Goal: Information Seeking & Learning: Find specific fact

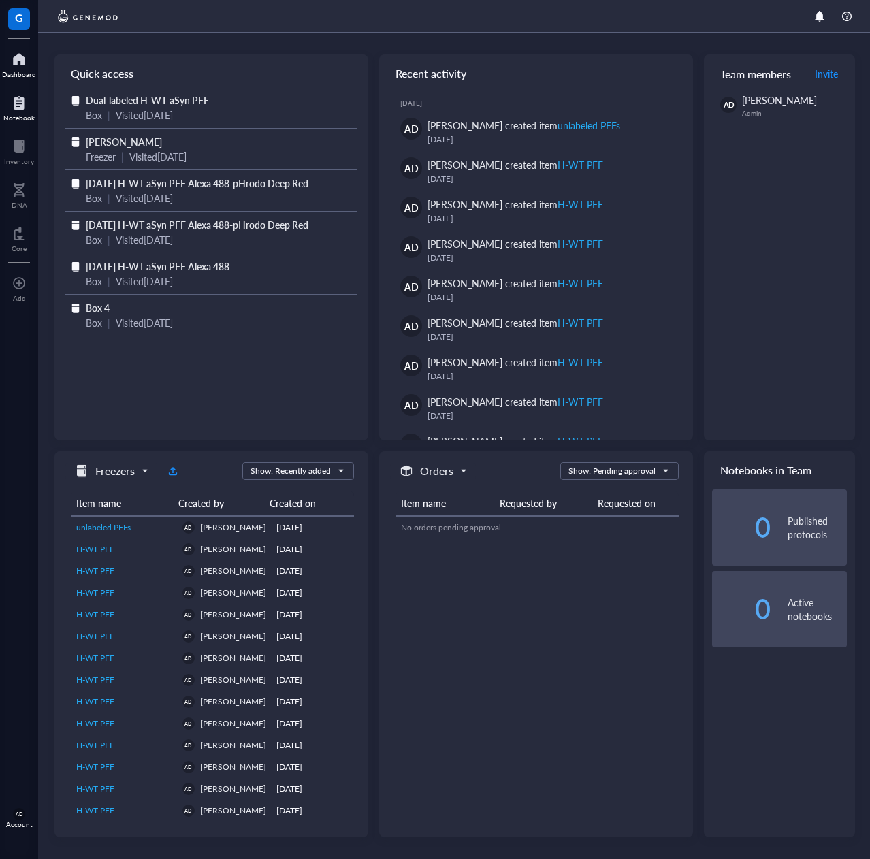
click at [18, 101] on div at bounding box center [18, 103] width 31 height 22
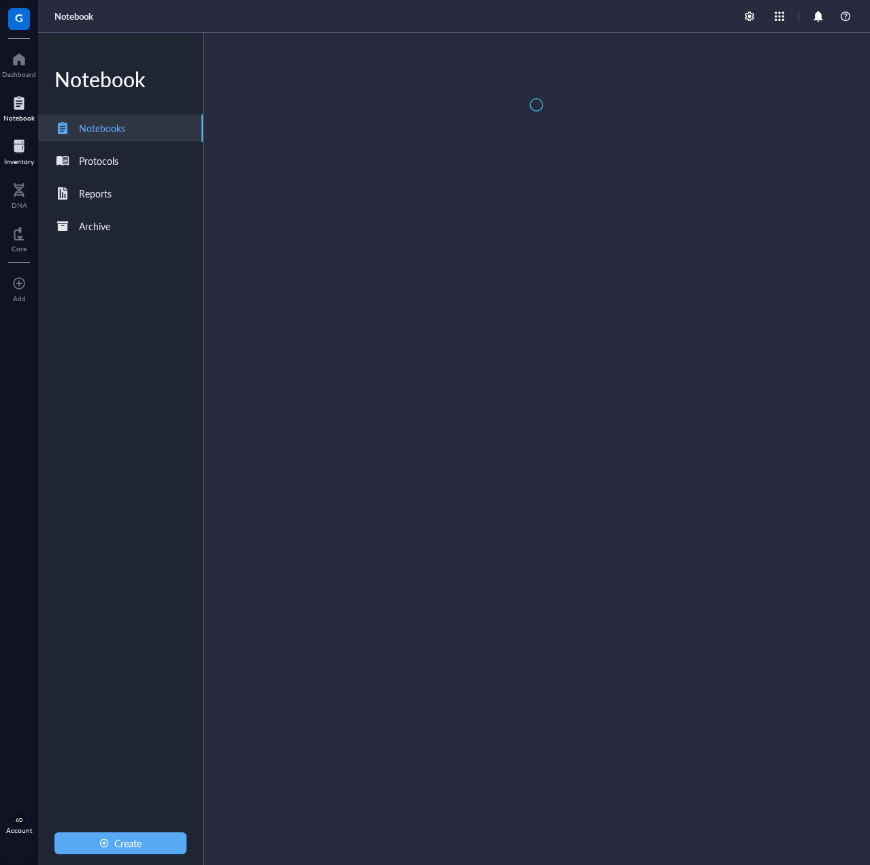
click at [16, 136] on div at bounding box center [19, 146] width 30 height 22
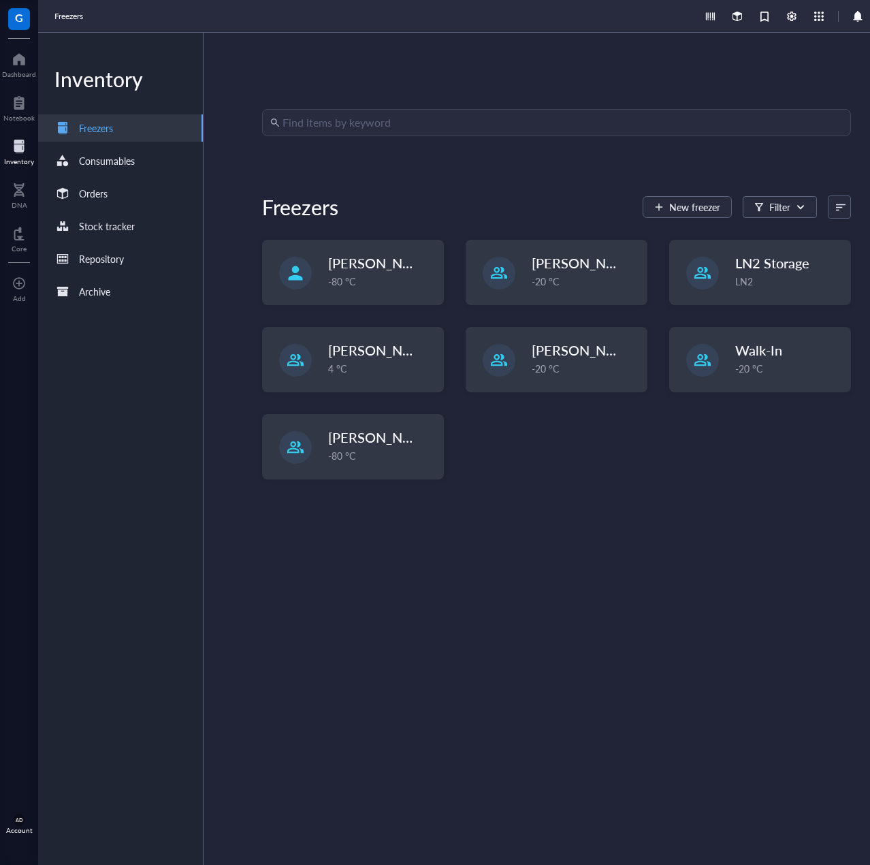
click at [443, 125] on input "search" at bounding box center [563, 123] width 560 height 26
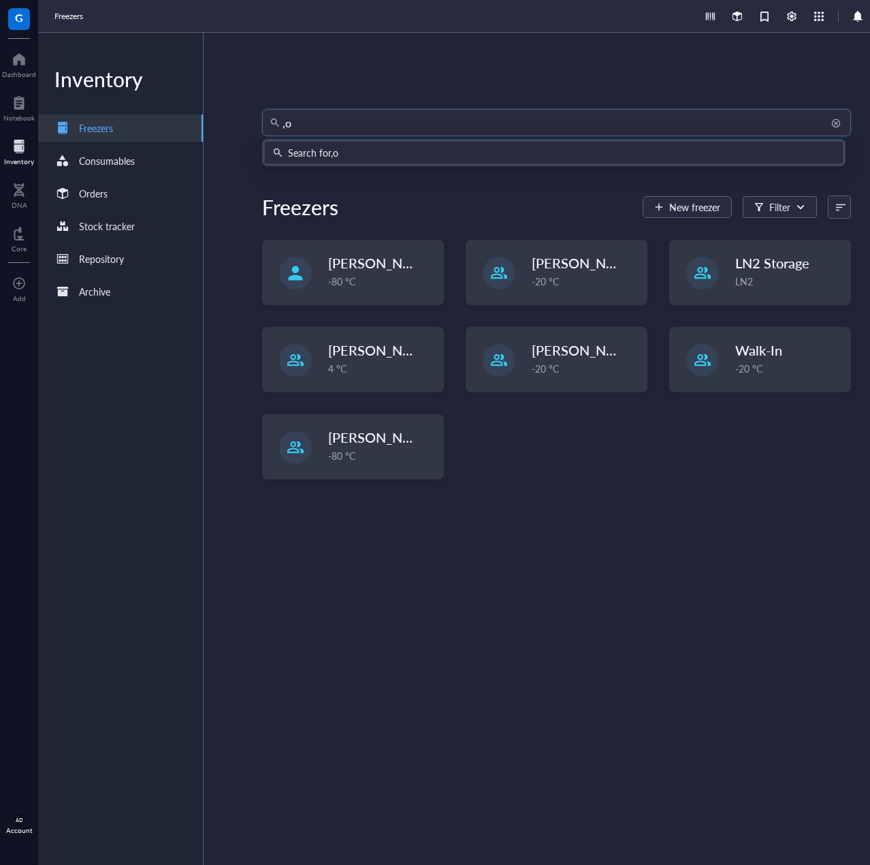
type input ","
type input "monomer"
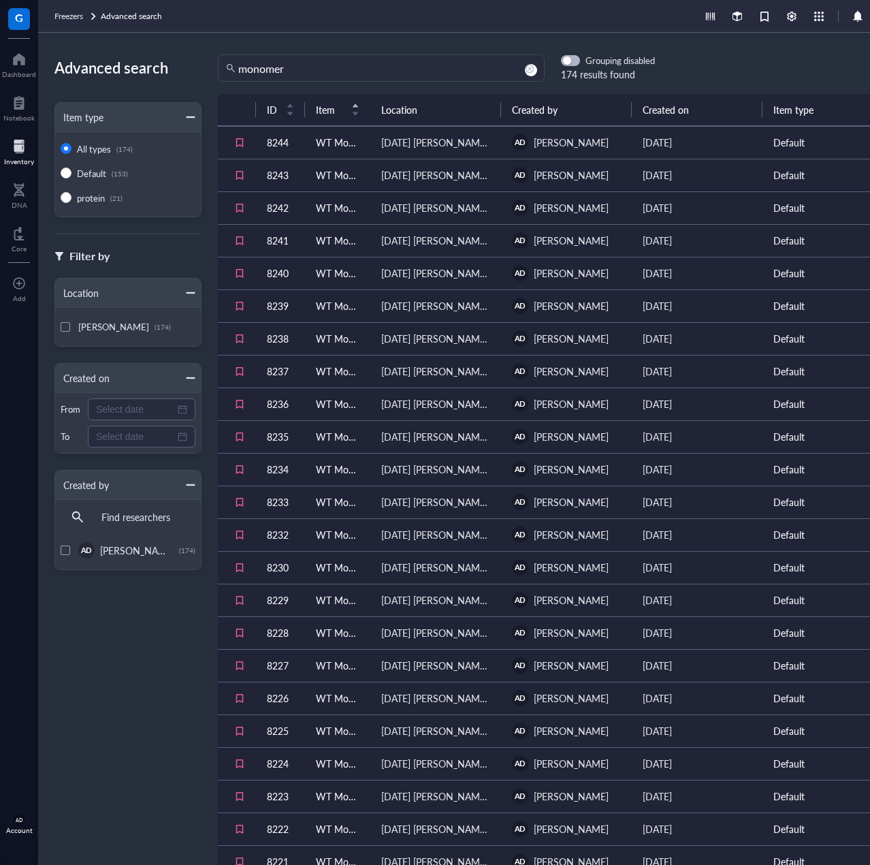
click at [869, 44] on div "Advanced search Item type All types (174) Default (153) protein (21) Filter by …" at bounding box center [473, 449] width 871 height 832
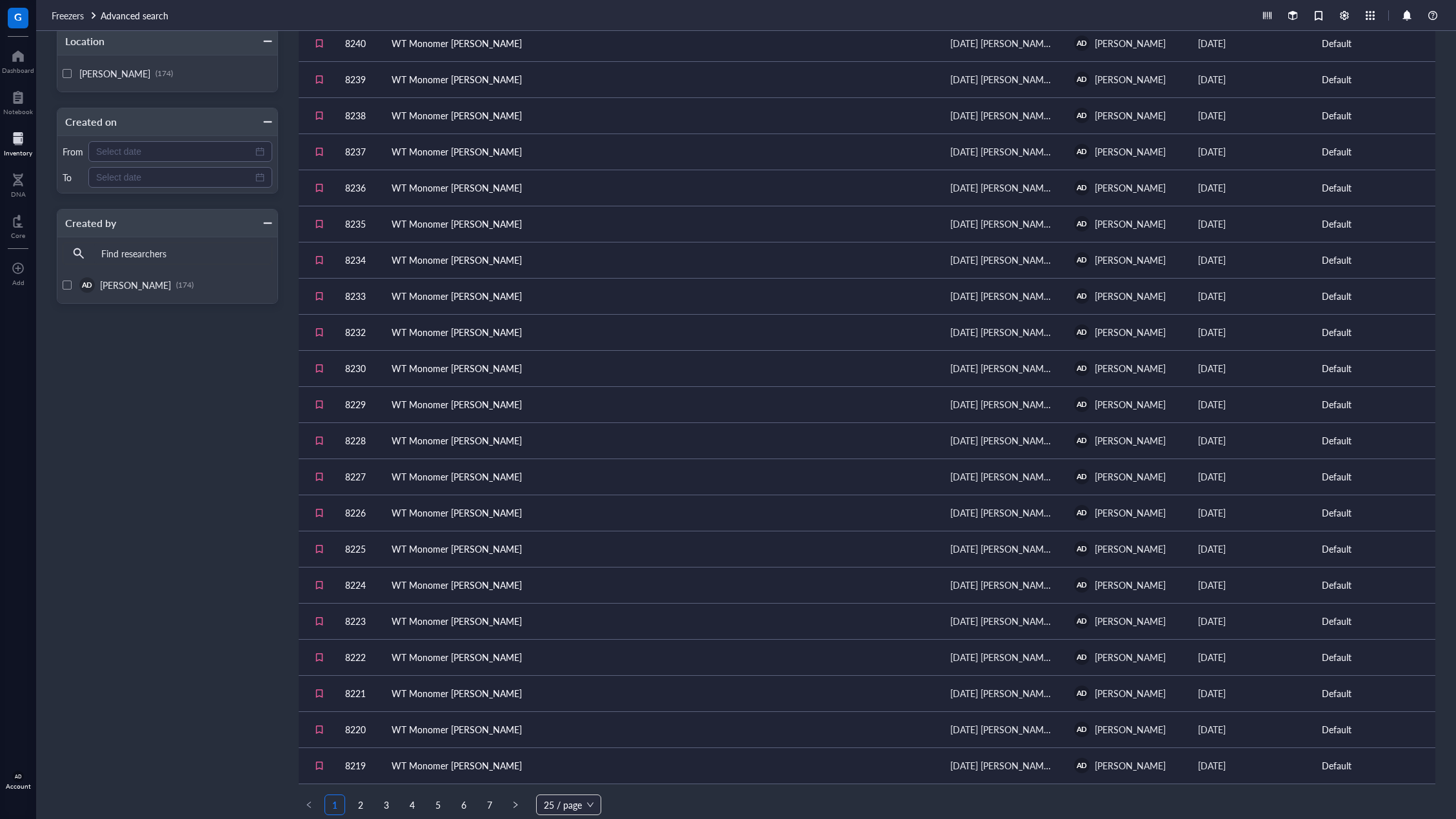
scroll to position [245, 0]
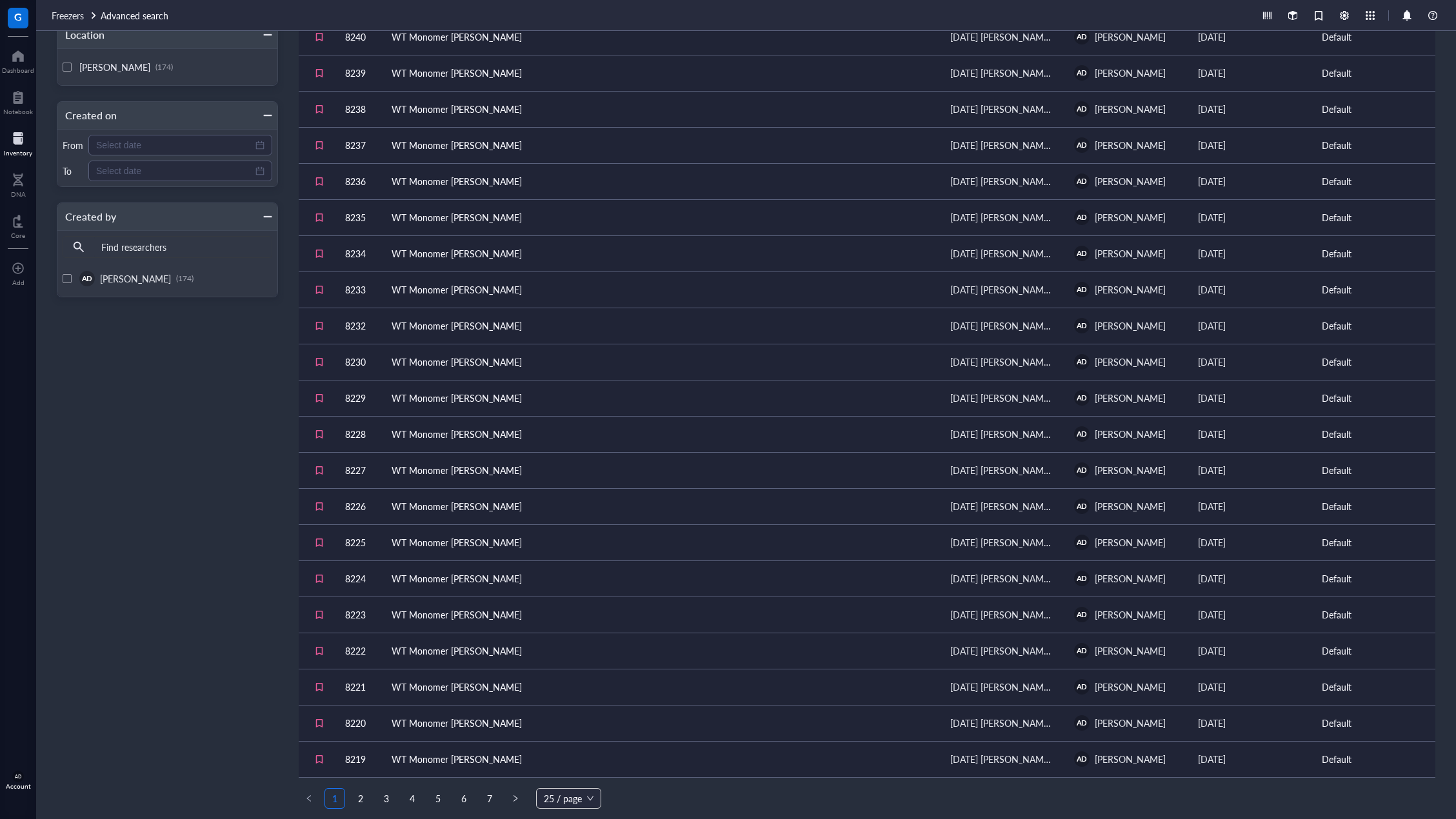
click at [359, 792] on link "2" at bounding box center [360, 798] width 19 height 19
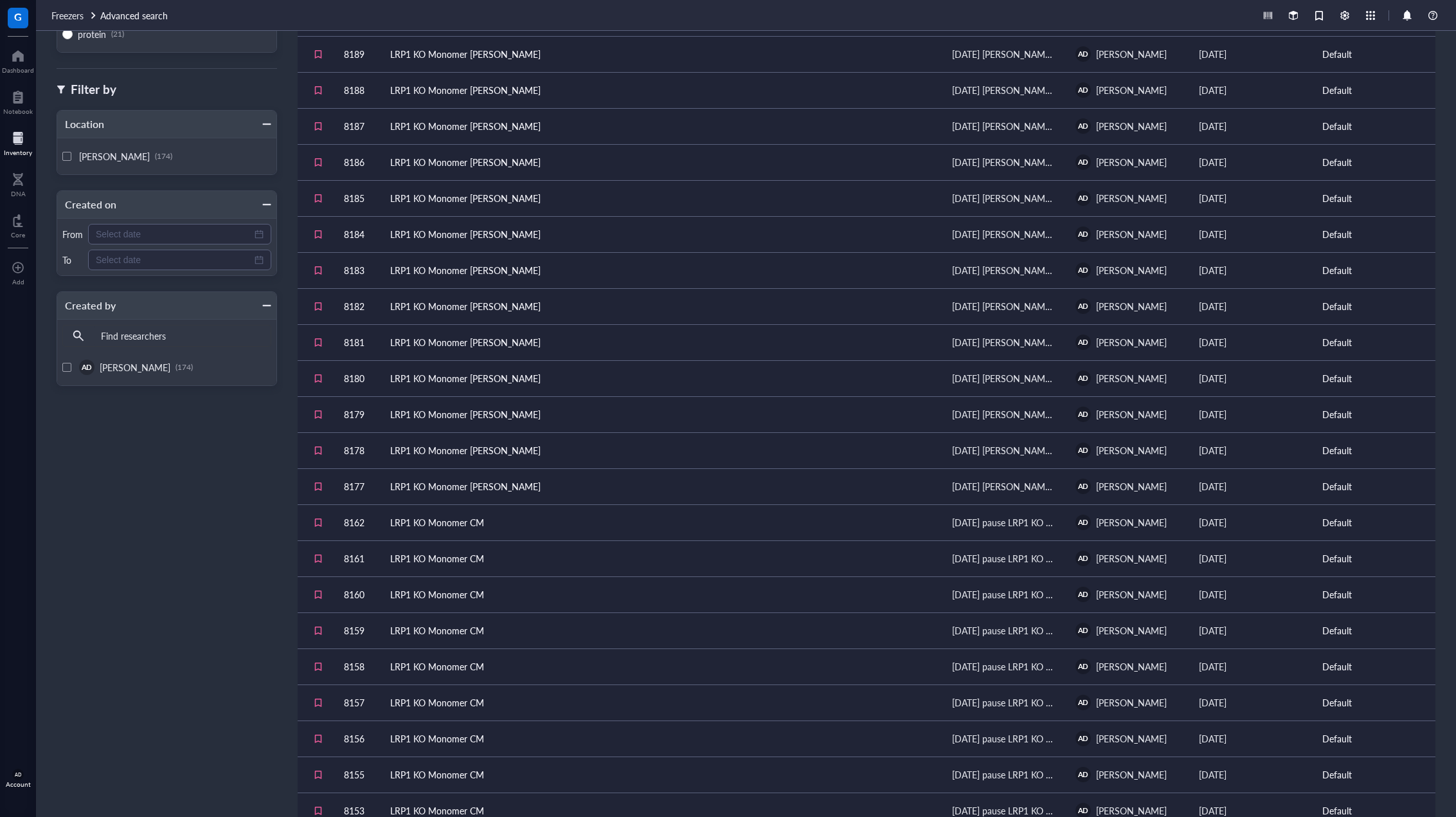
scroll to position [245, 0]
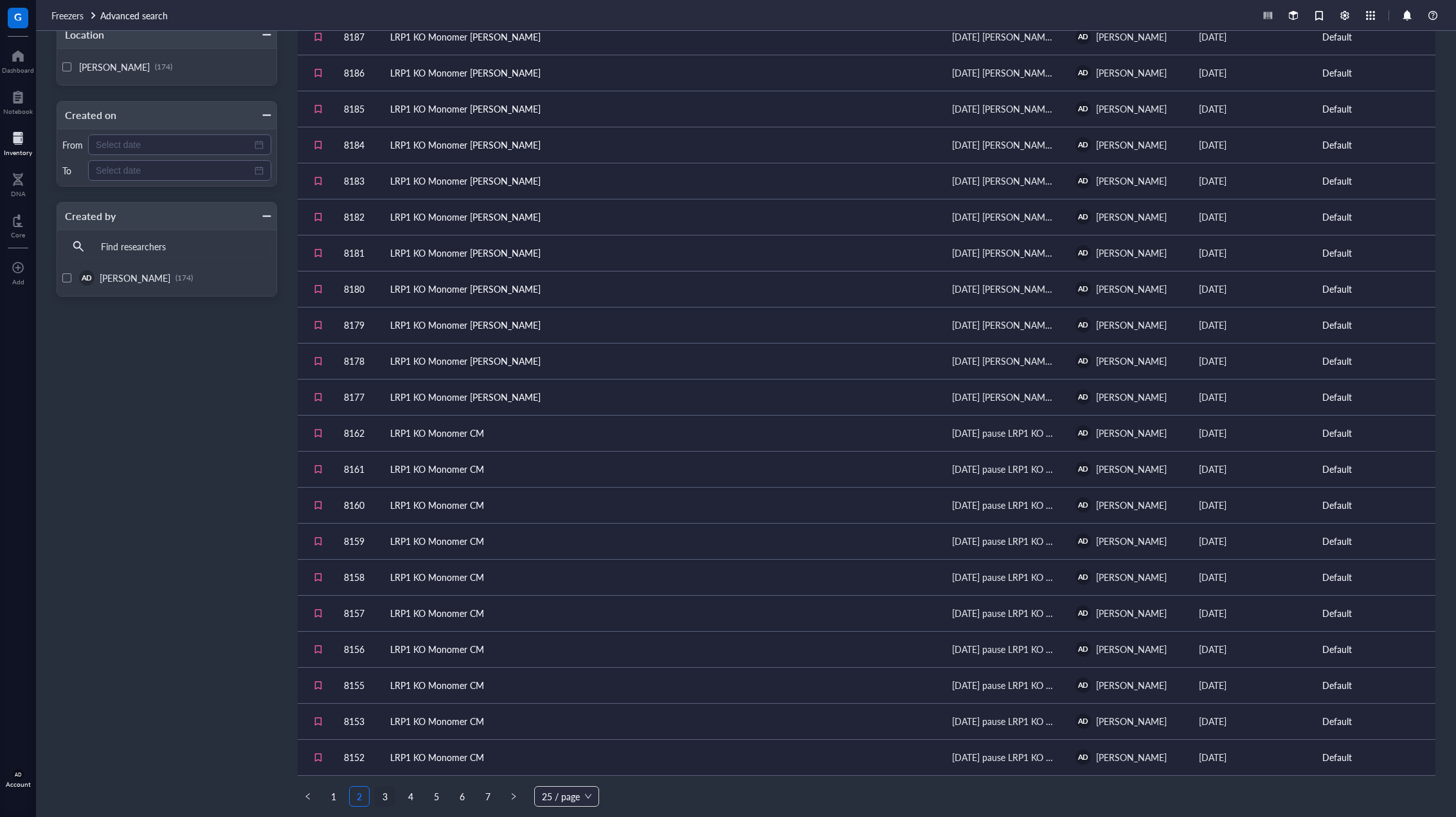
click at [392, 792] on link "3" at bounding box center [385, 796] width 19 height 19
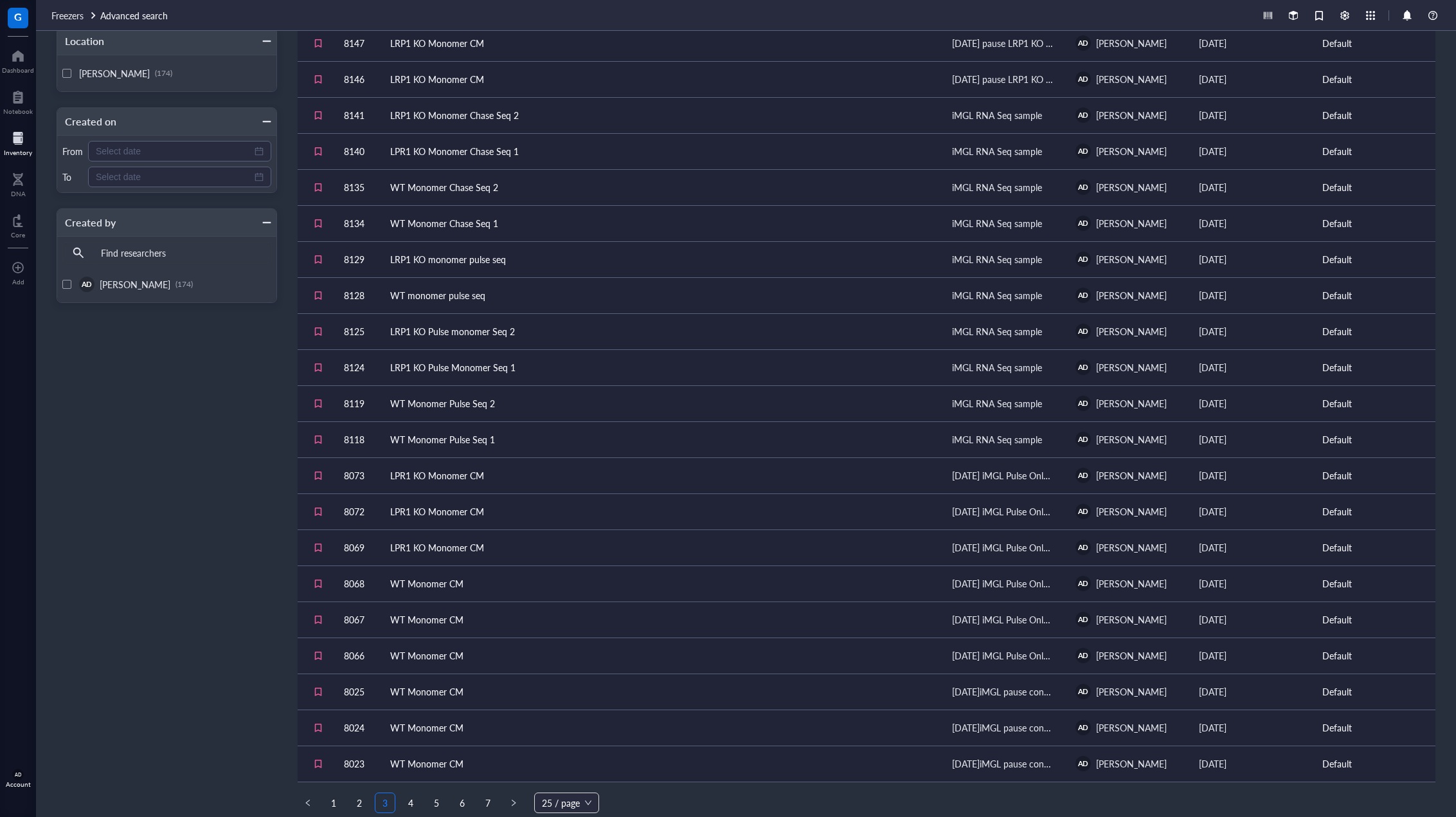
scroll to position [245, 0]
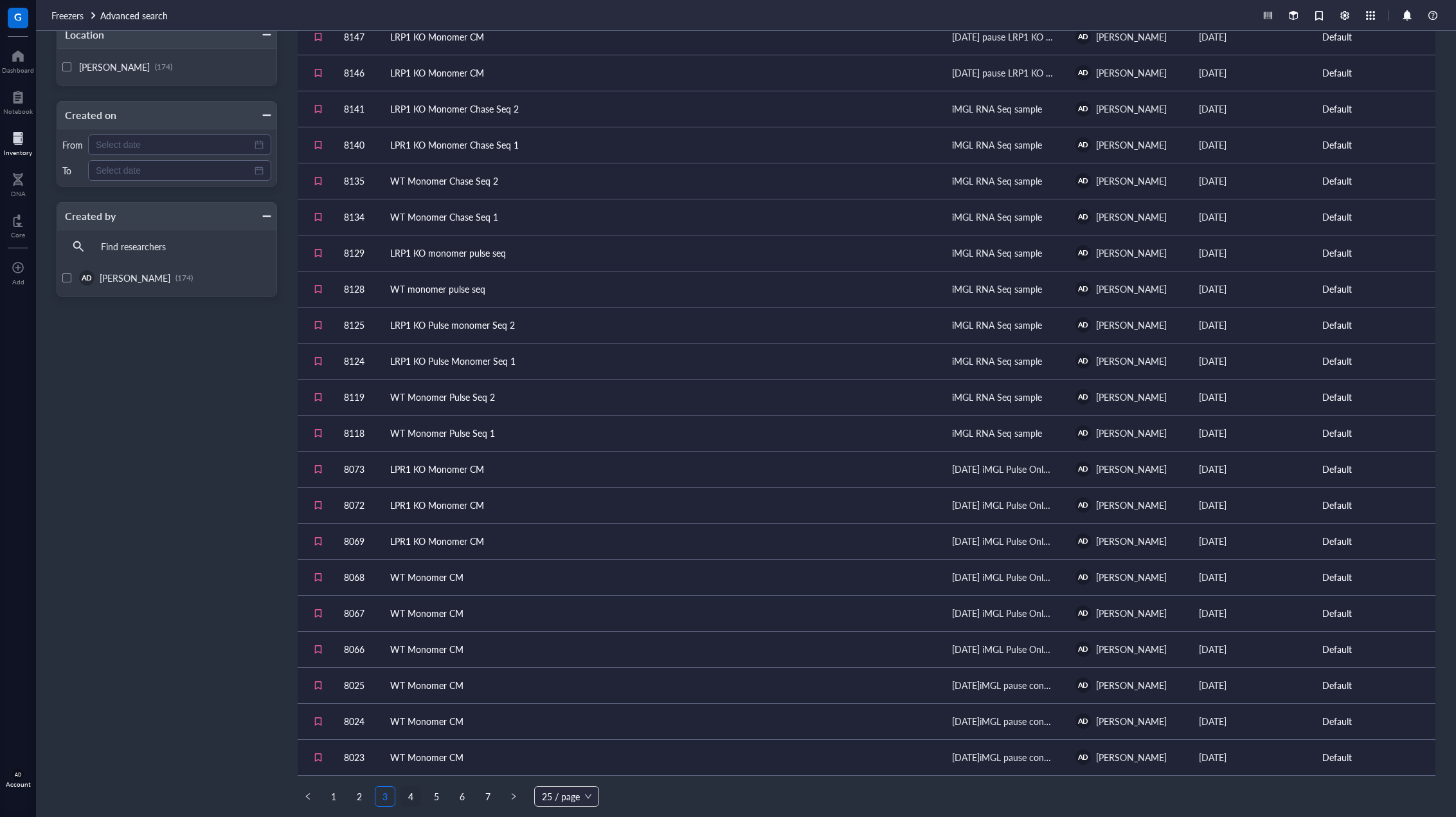
click at [412, 793] on link "4" at bounding box center [411, 796] width 19 height 19
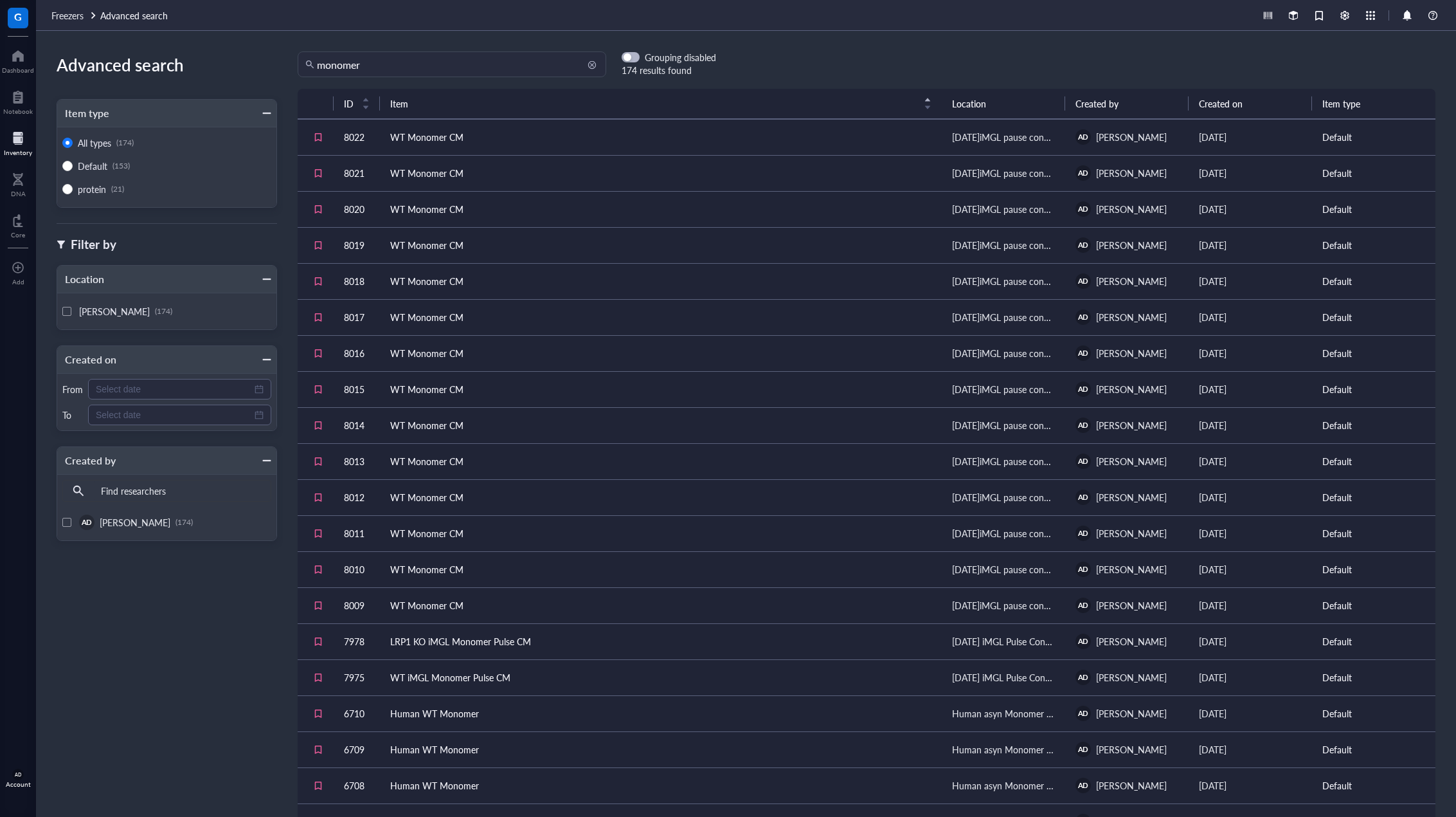
click at [513, 69] on input "monomer" at bounding box center [458, 64] width 281 height 25
type input "monomer 488"
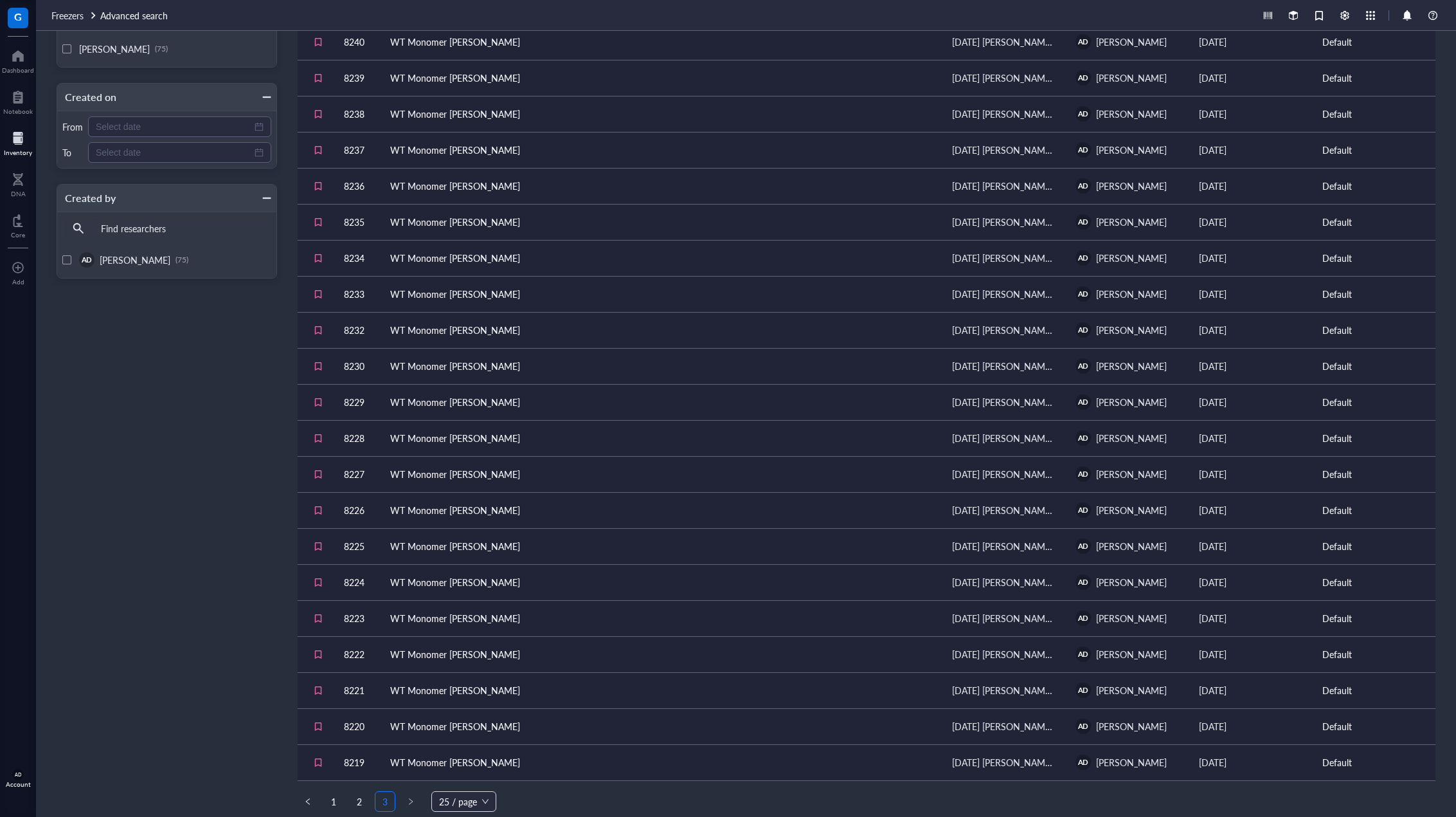
scroll to position [245, 0]
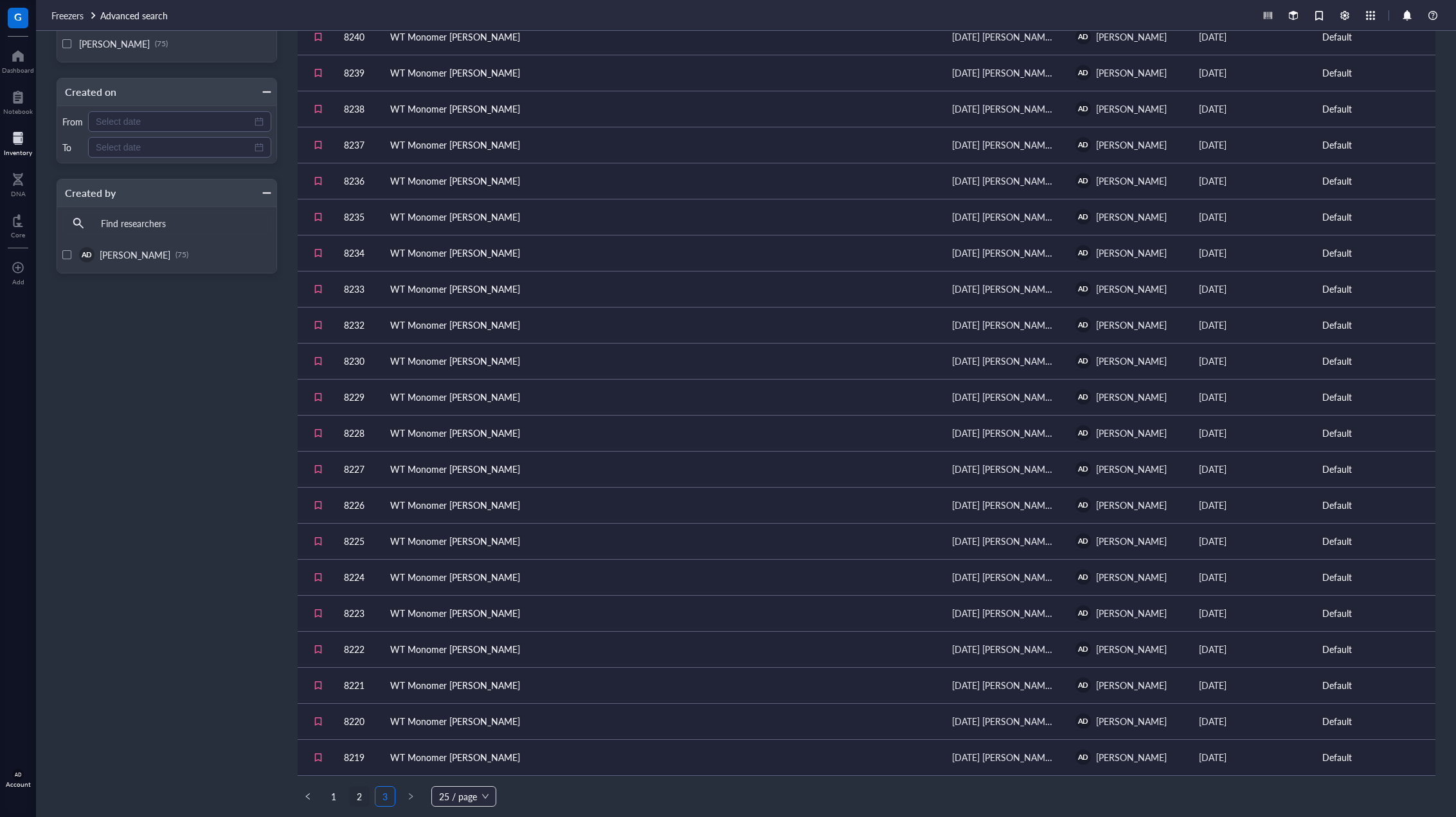
click at [353, 790] on link "2" at bounding box center [359, 796] width 19 height 19
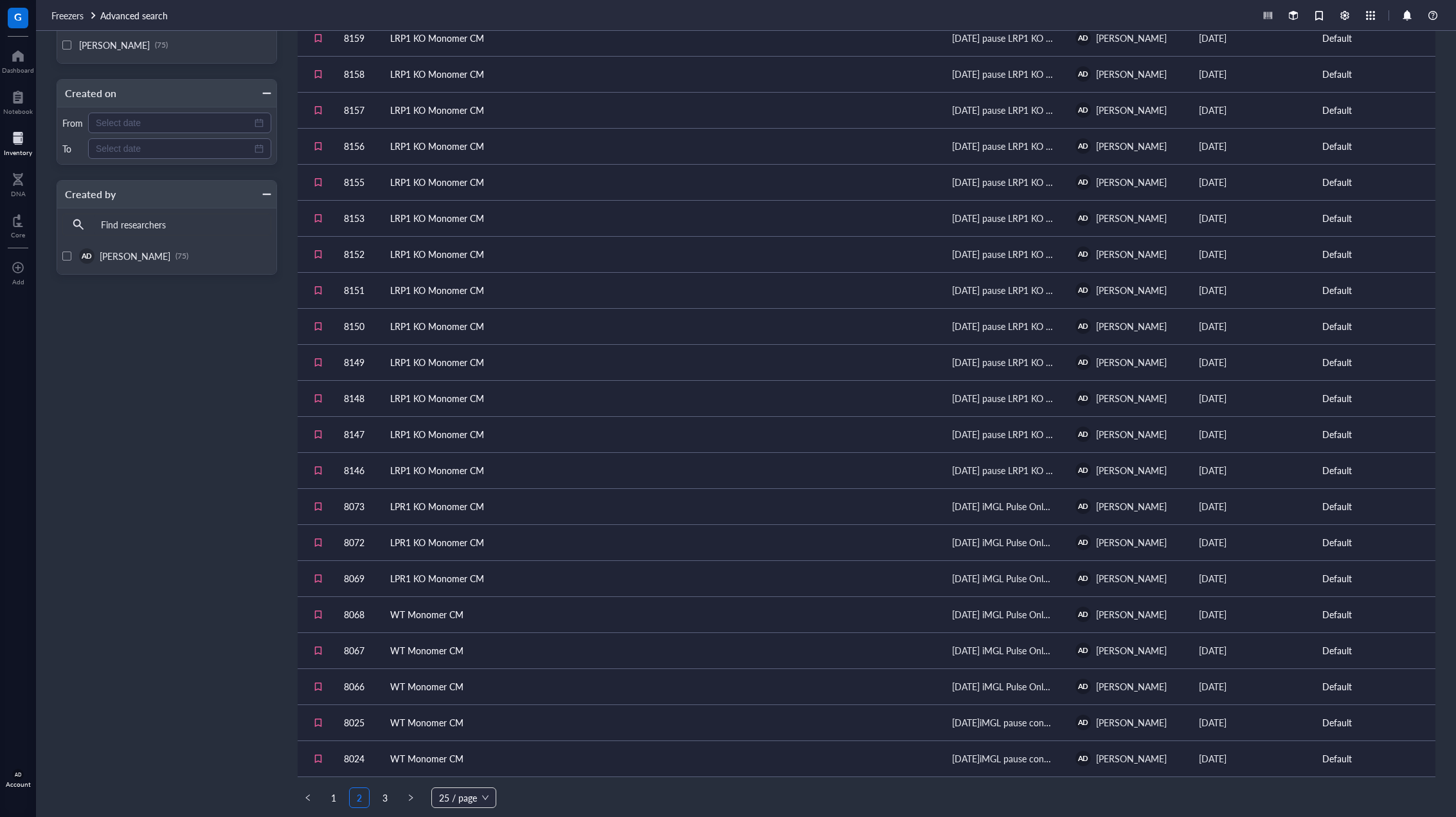
scroll to position [245, 0]
click at [342, 792] on link "1" at bounding box center [333, 796] width 19 height 19
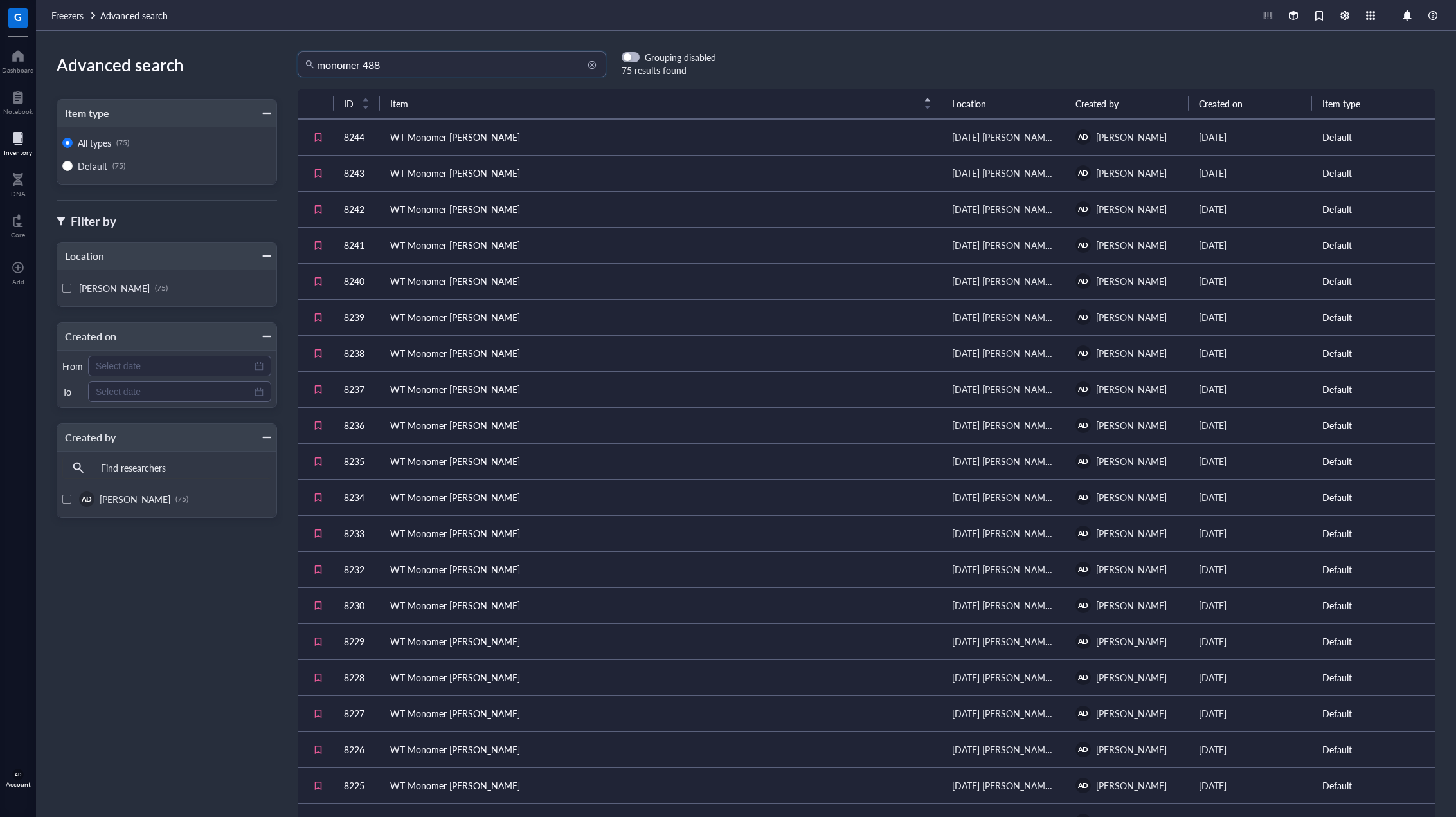
type textarea "8"
drag, startPoint x: 414, startPoint y: 61, endPoint x: 304, endPoint y: 61, distance: 110.0
click at [304, 61] on div "monomer 488" at bounding box center [451, 63] width 309 height 26
click at [19, 144] on div at bounding box center [18, 138] width 28 height 21
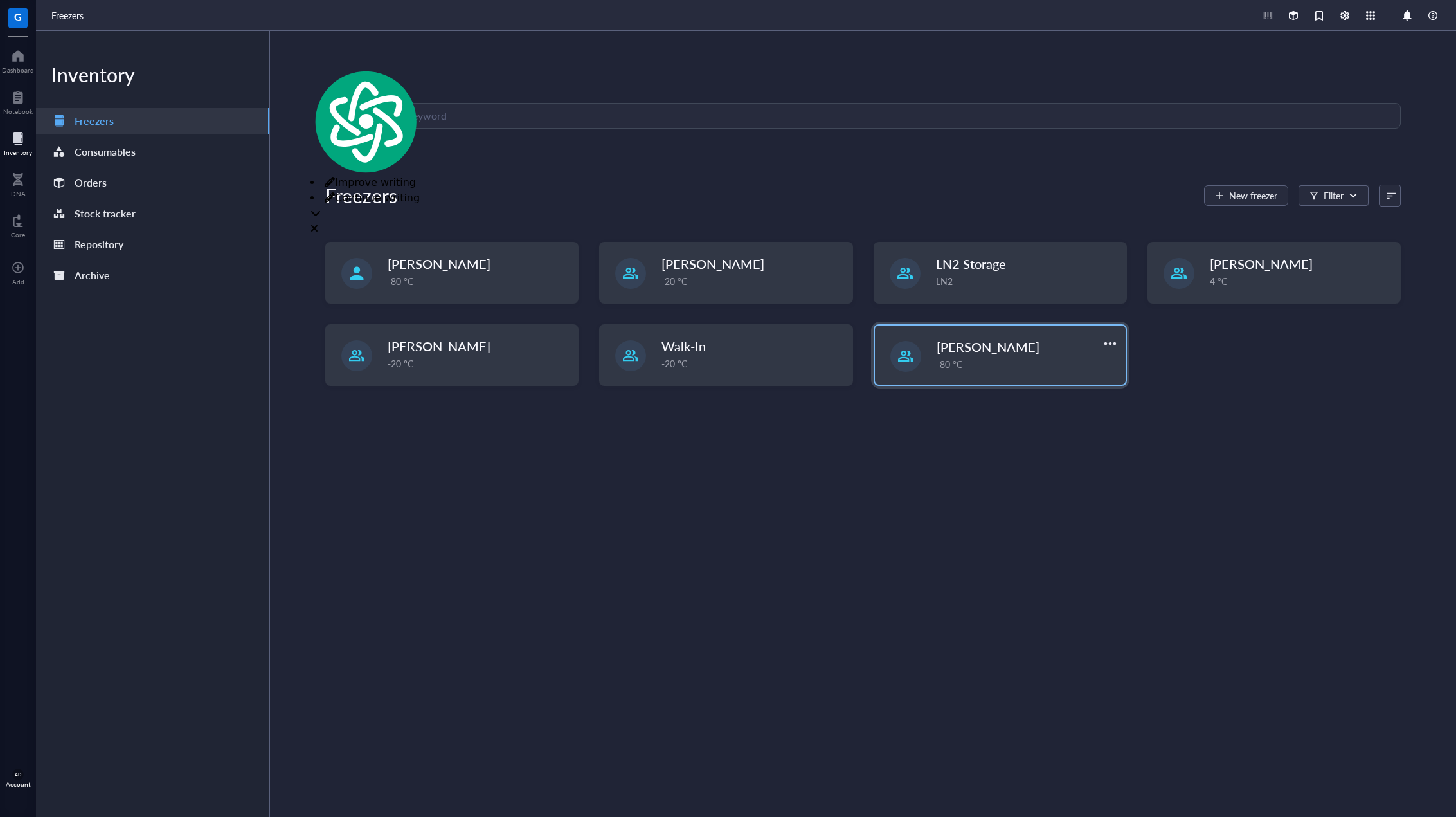
click at [821, 339] on div "[PERSON_NAME]" at bounding box center [1014, 346] width 156 height 18
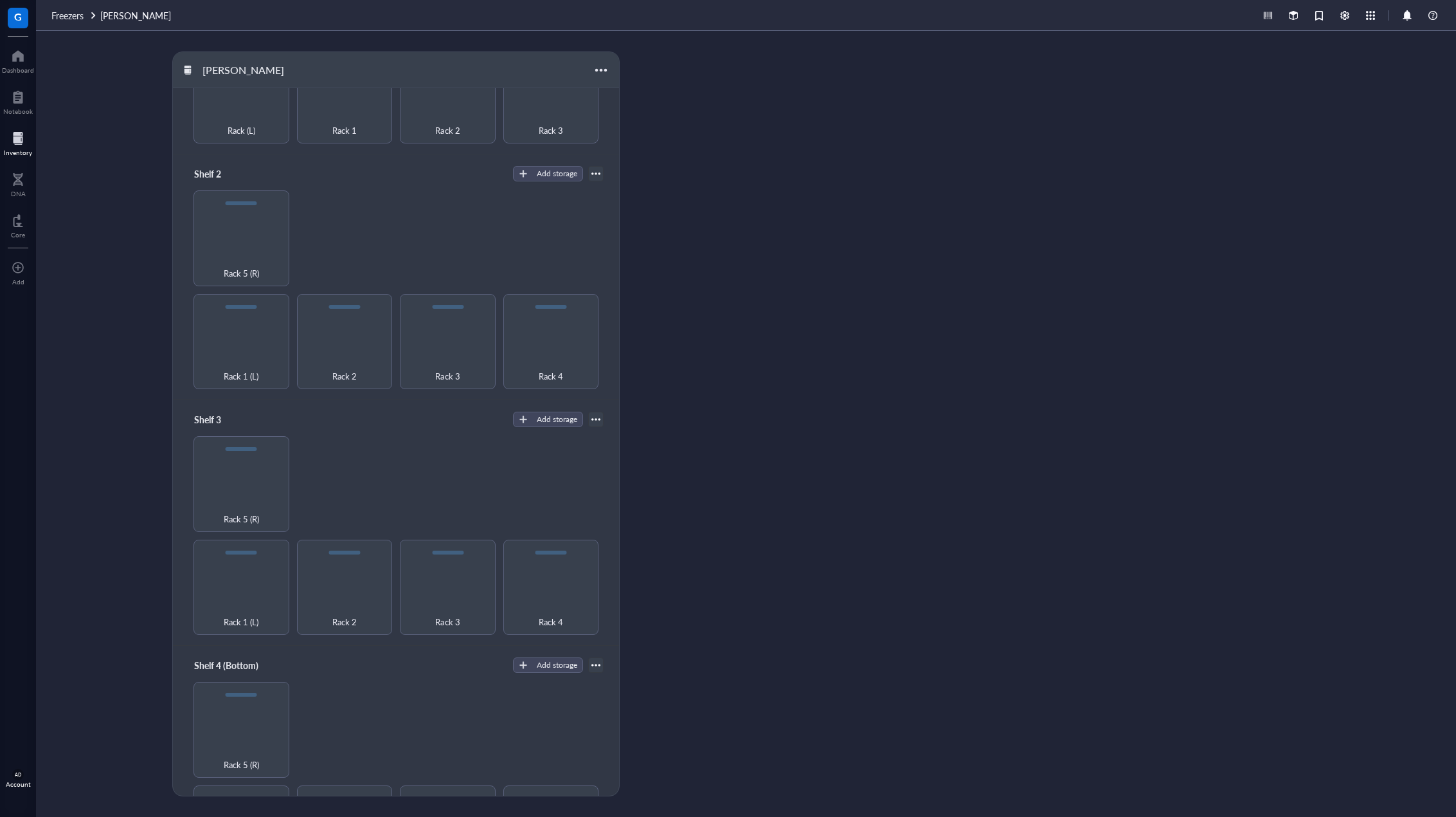
scroll to position [193, 0]
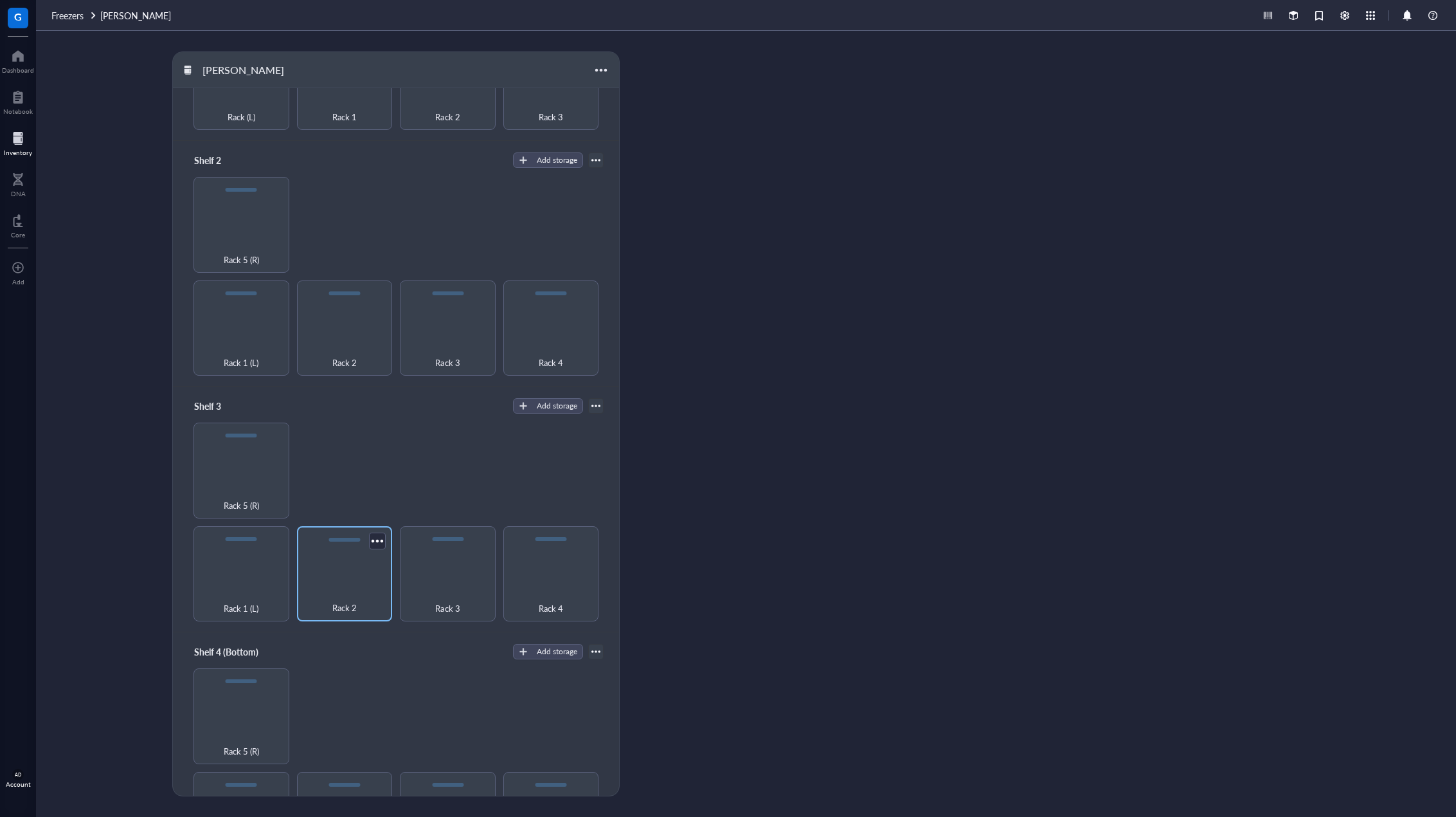
click at [317, 566] on div "Rack 2" at bounding box center [345, 573] width 95 height 95
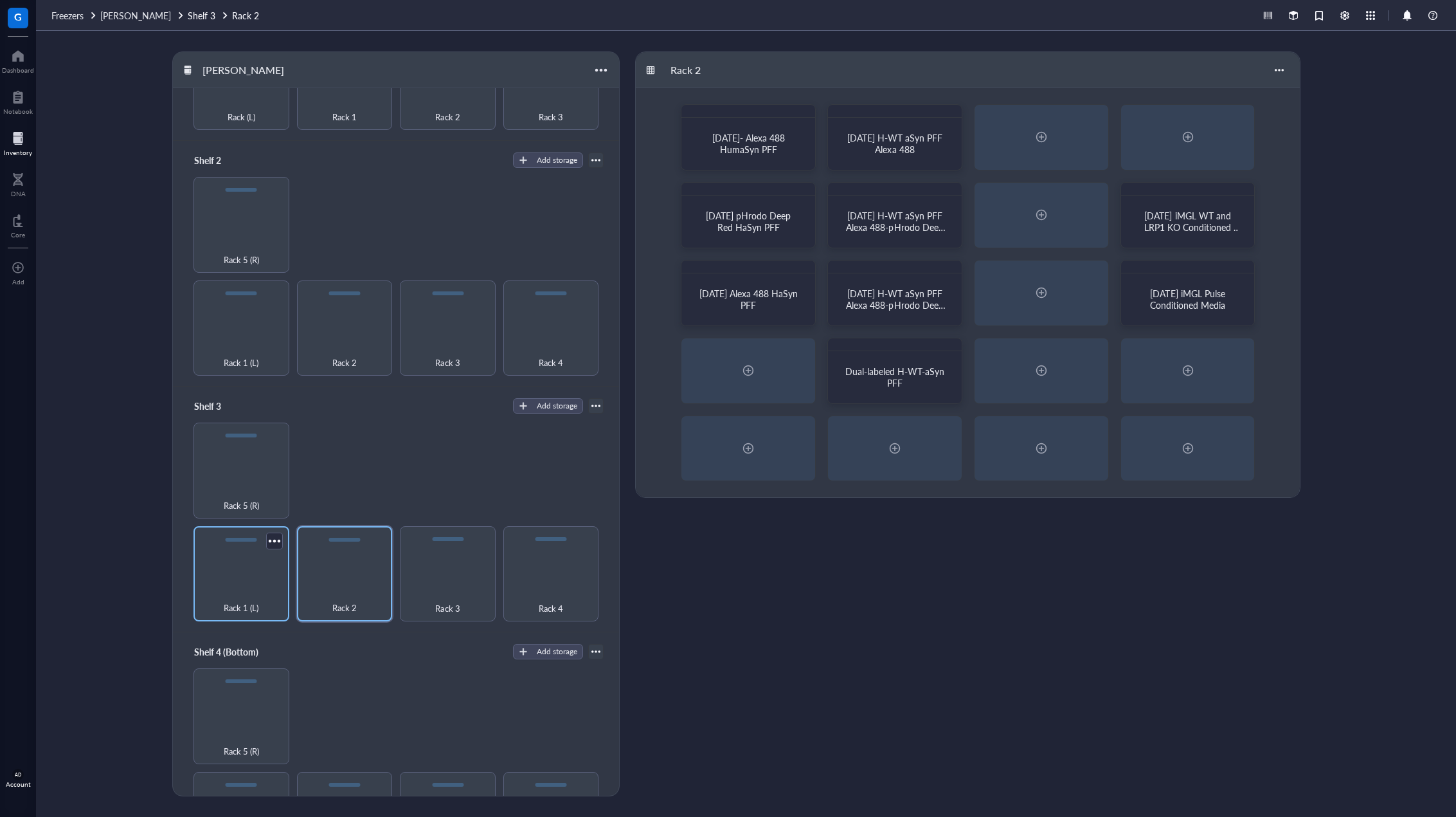
click at [246, 561] on div "Rack 1 (L)" at bounding box center [241, 573] width 95 height 95
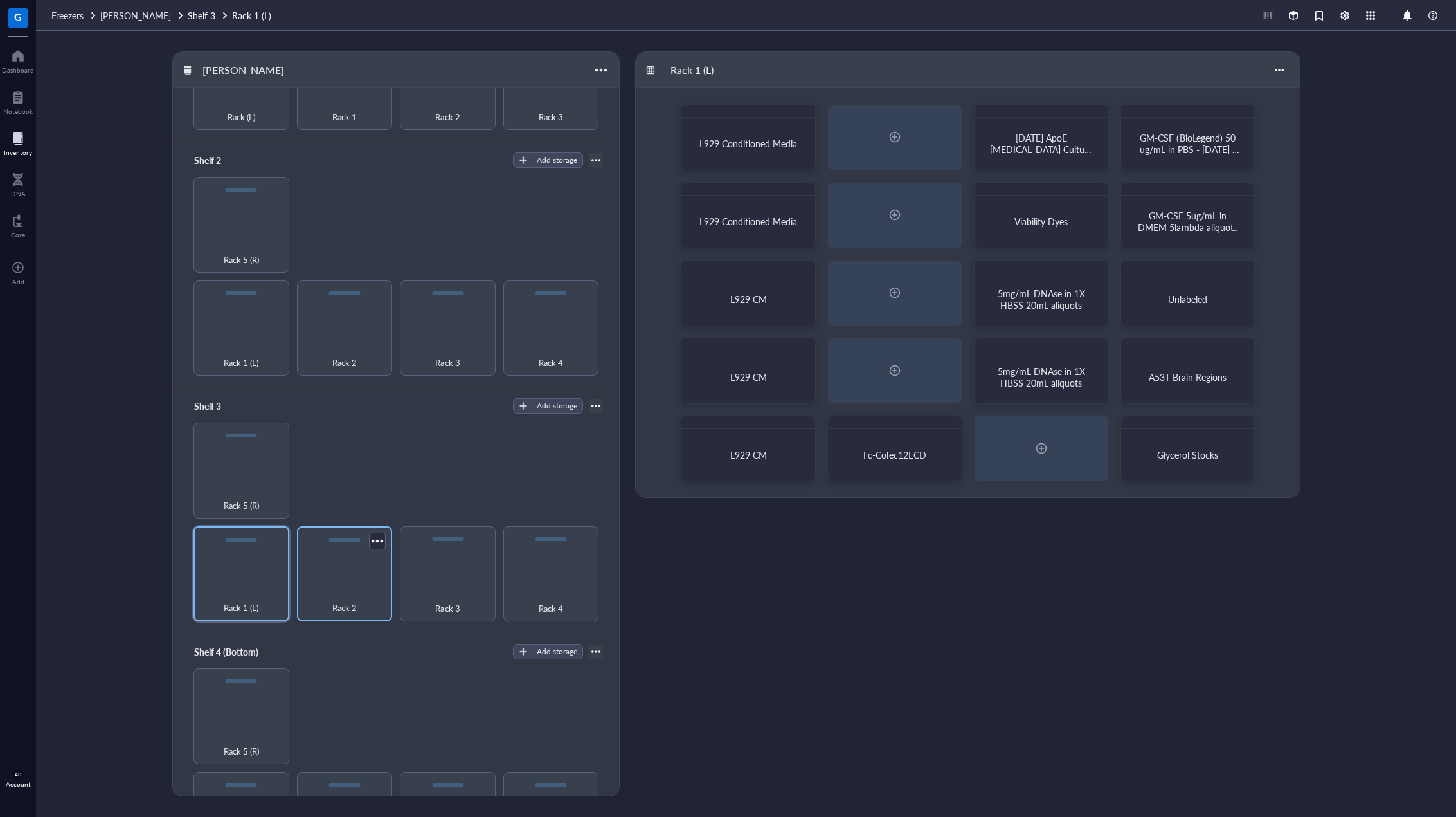
click at [320, 567] on div "Rack 2" at bounding box center [345, 573] width 95 height 95
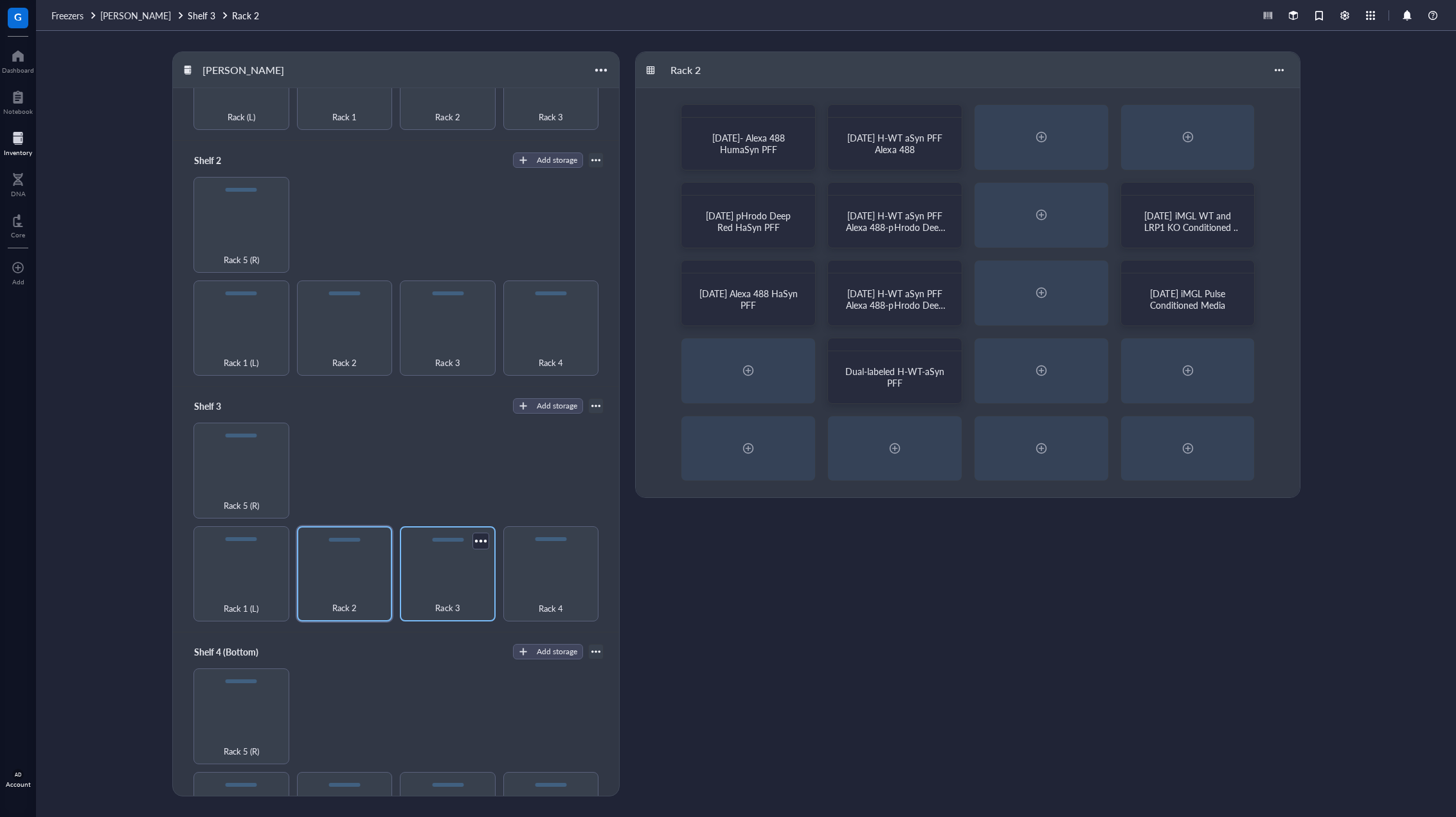
click at [459, 587] on div "Rack 3" at bounding box center [448, 601] width 83 height 28
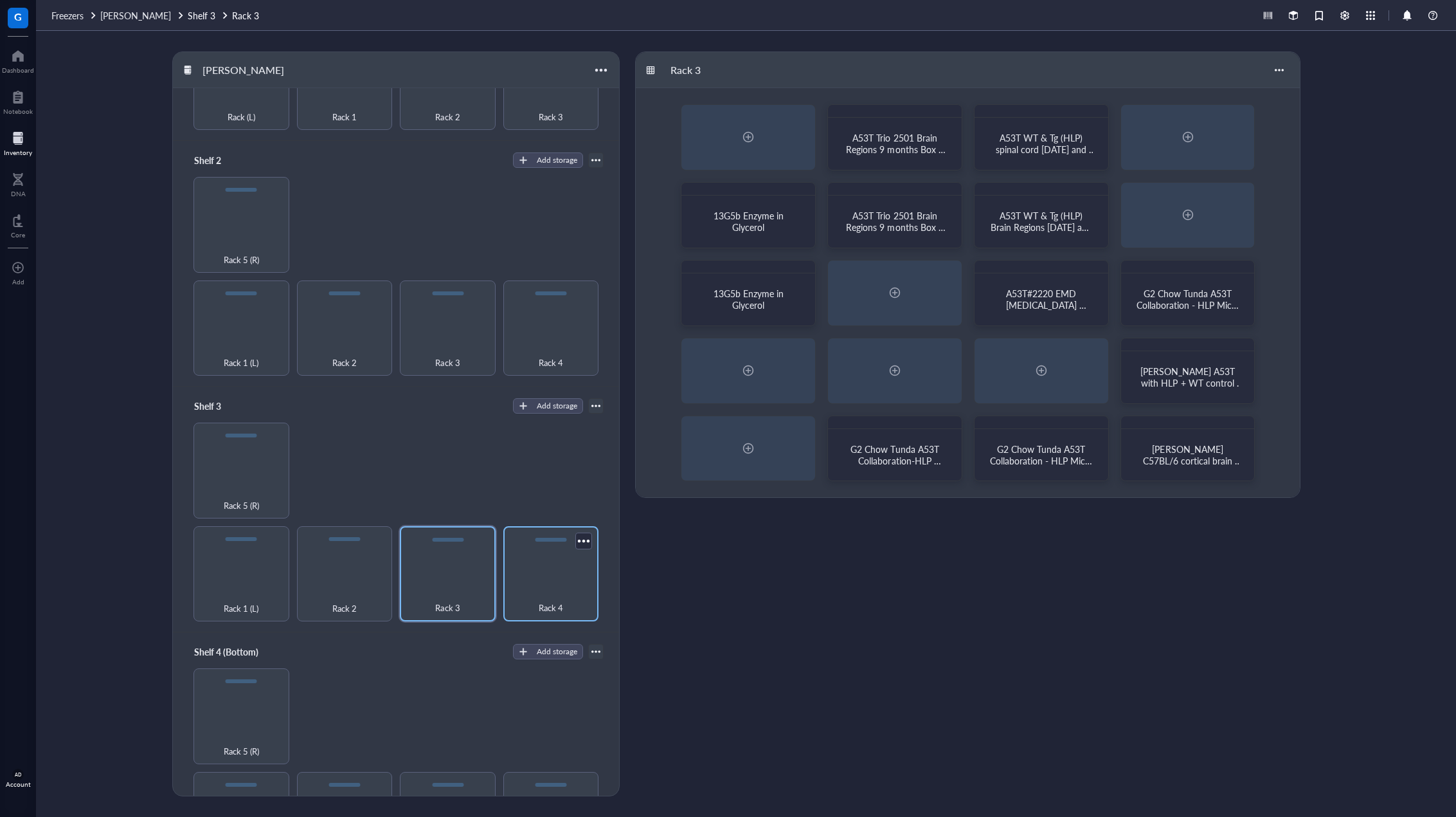
click at [508, 573] on div "Rack 4" at bounding box center [550, 573] width 95 height 95
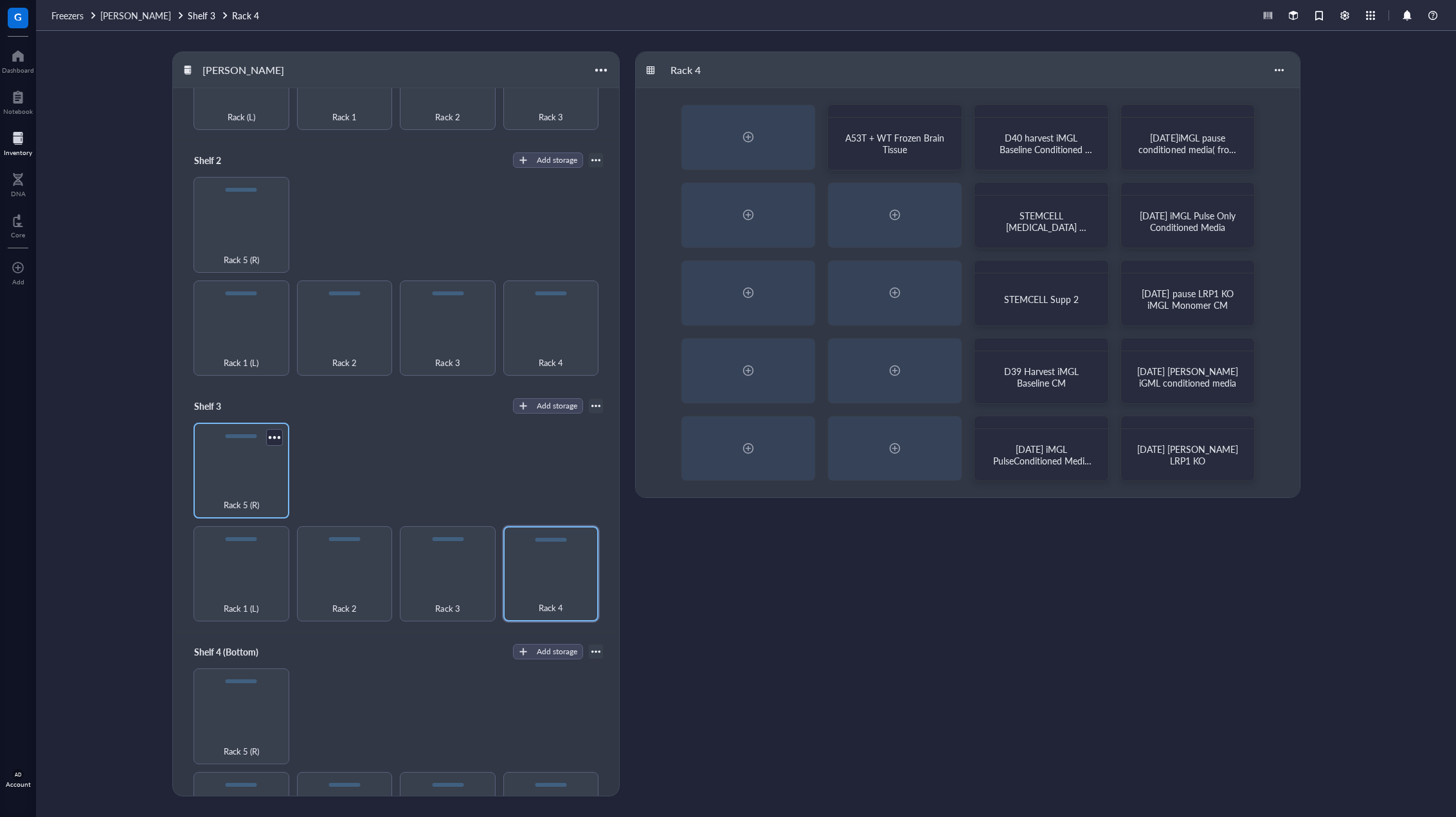
click at [221, 485] on div "Rack 5 (R)" at bounding box center [242, 498] width 83 height 28
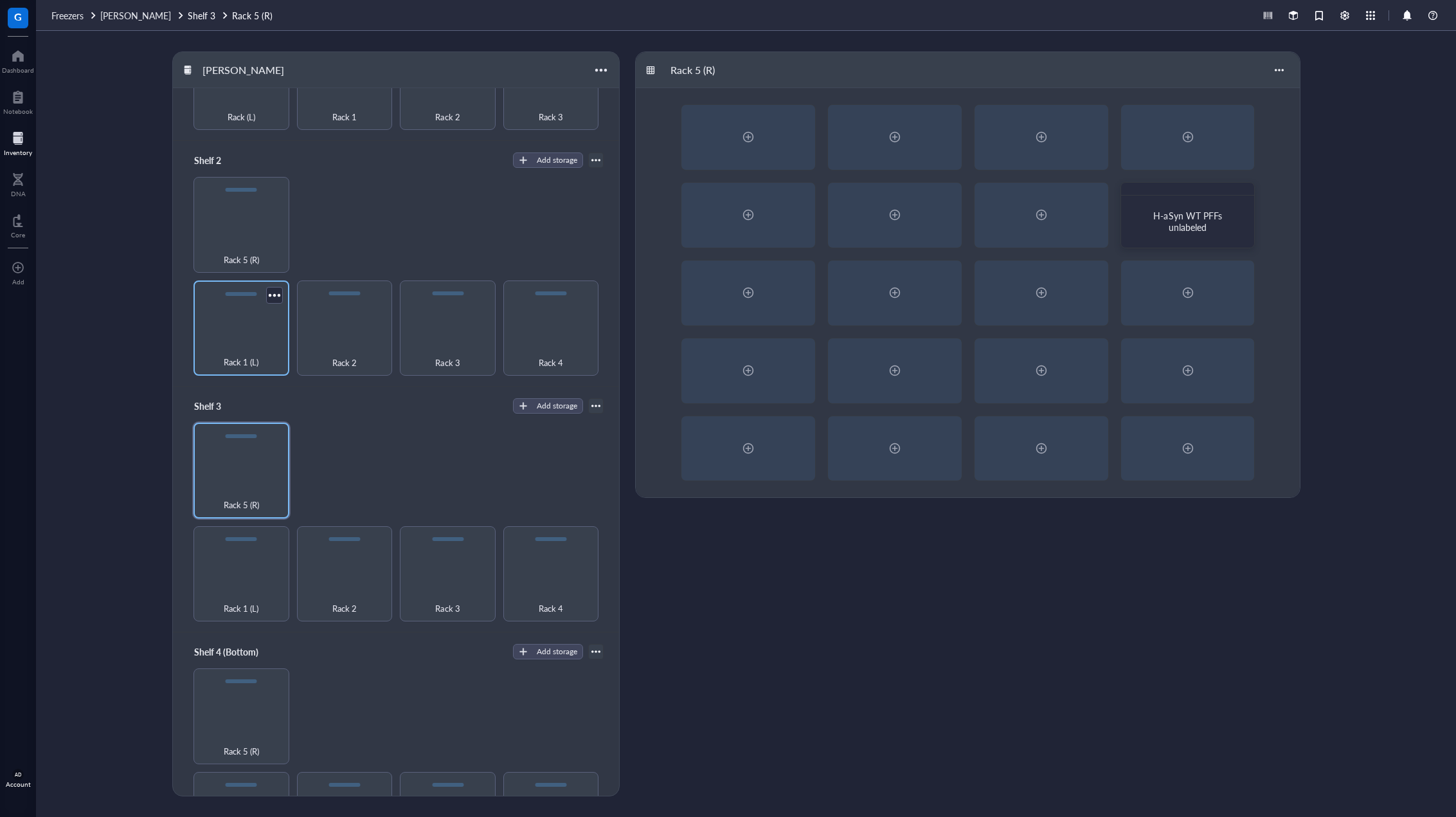
click at [249, 348] on div "Rack 1 (L)" at bounding box center [242, 355] width 83 height 28
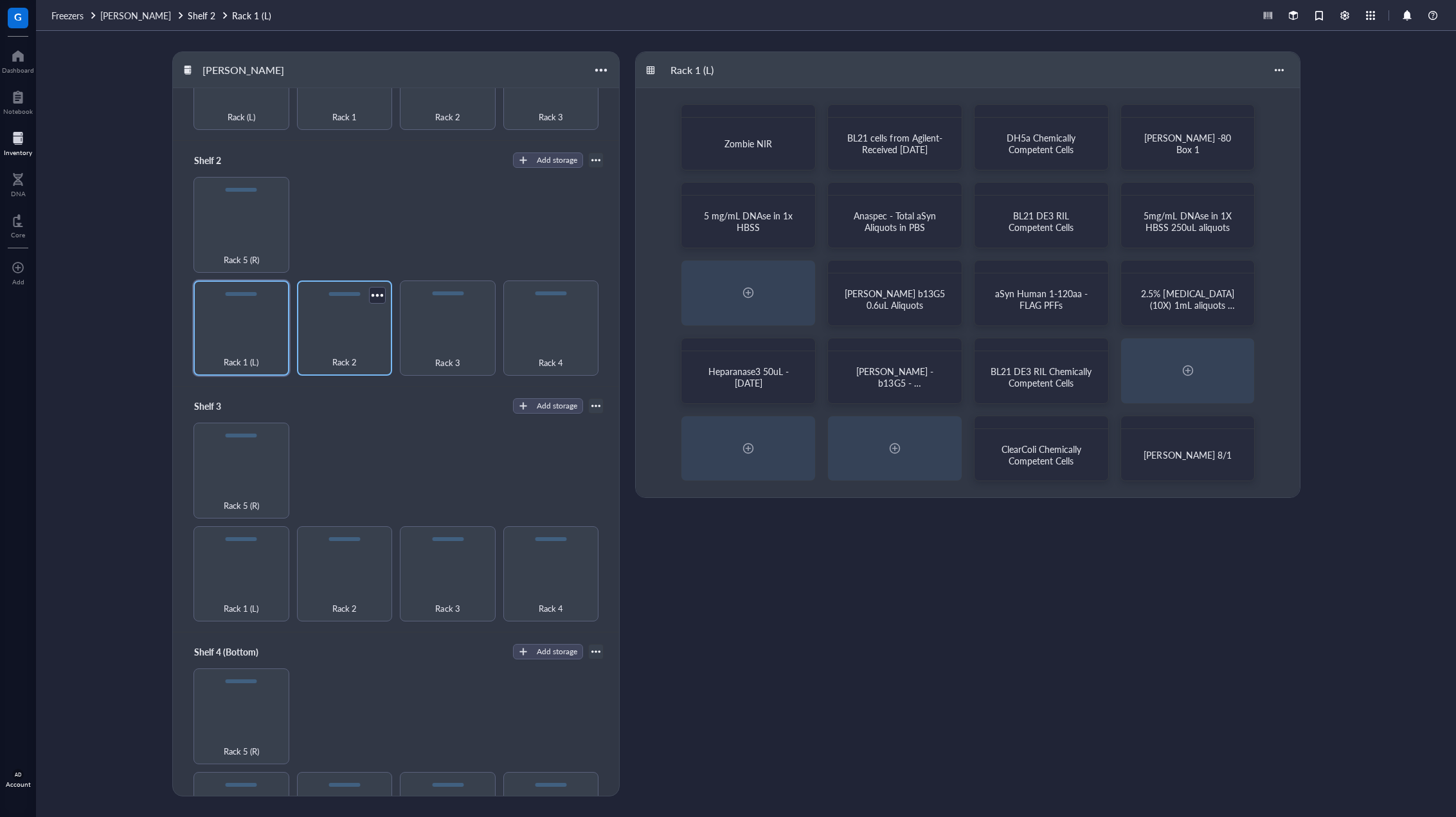
click at [346, 328] on div "Rack 2" at bounding box center [345, 328] width 95 height 95
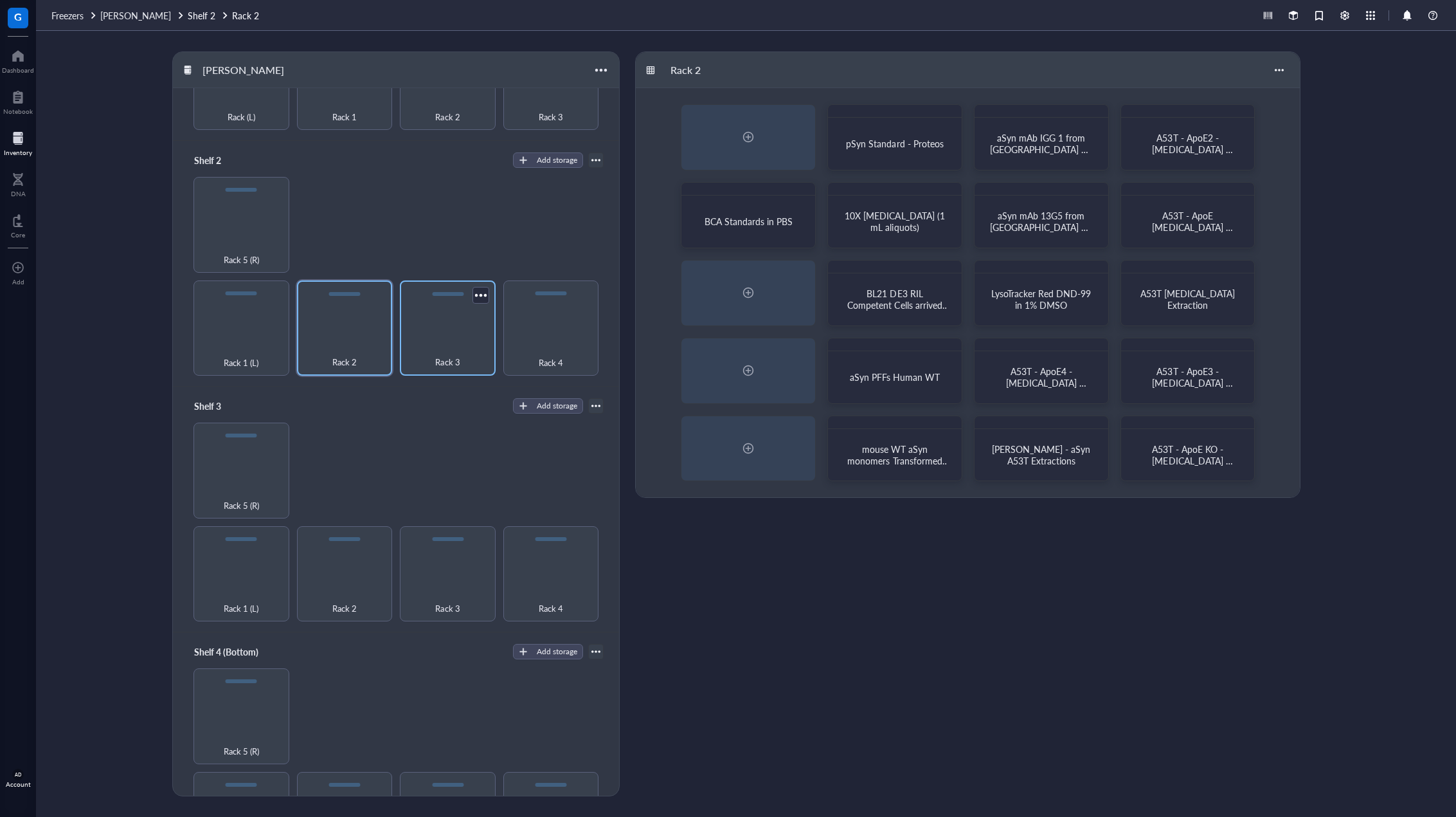
click at [442, 313] on div "Rack 3" at bounding box center [447, 328] width 95 height 95
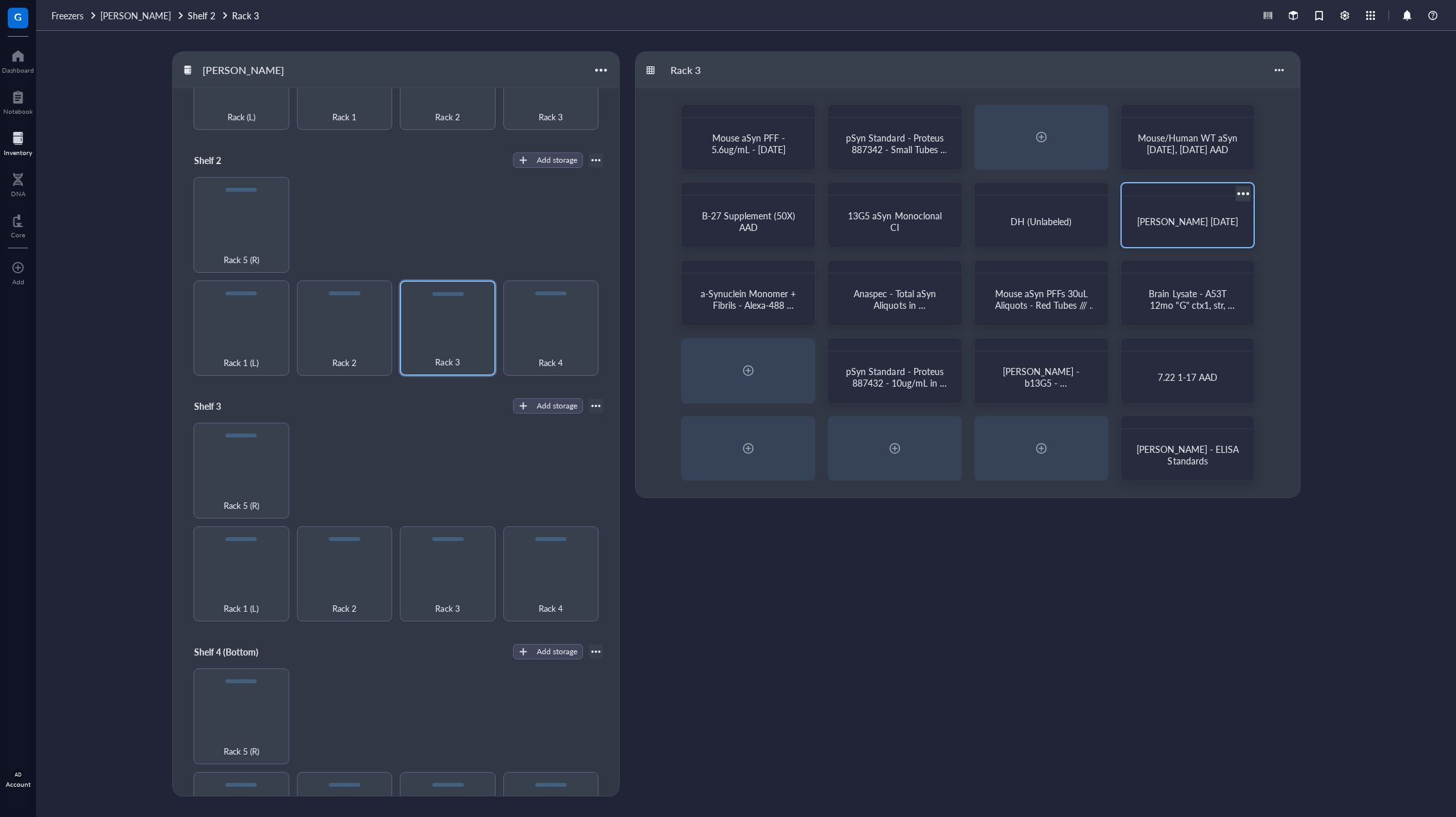
click at [821, 239] on div "[PERSON_NAME] [DATE]" at bounding box center [1187, 221] width 122 height 41
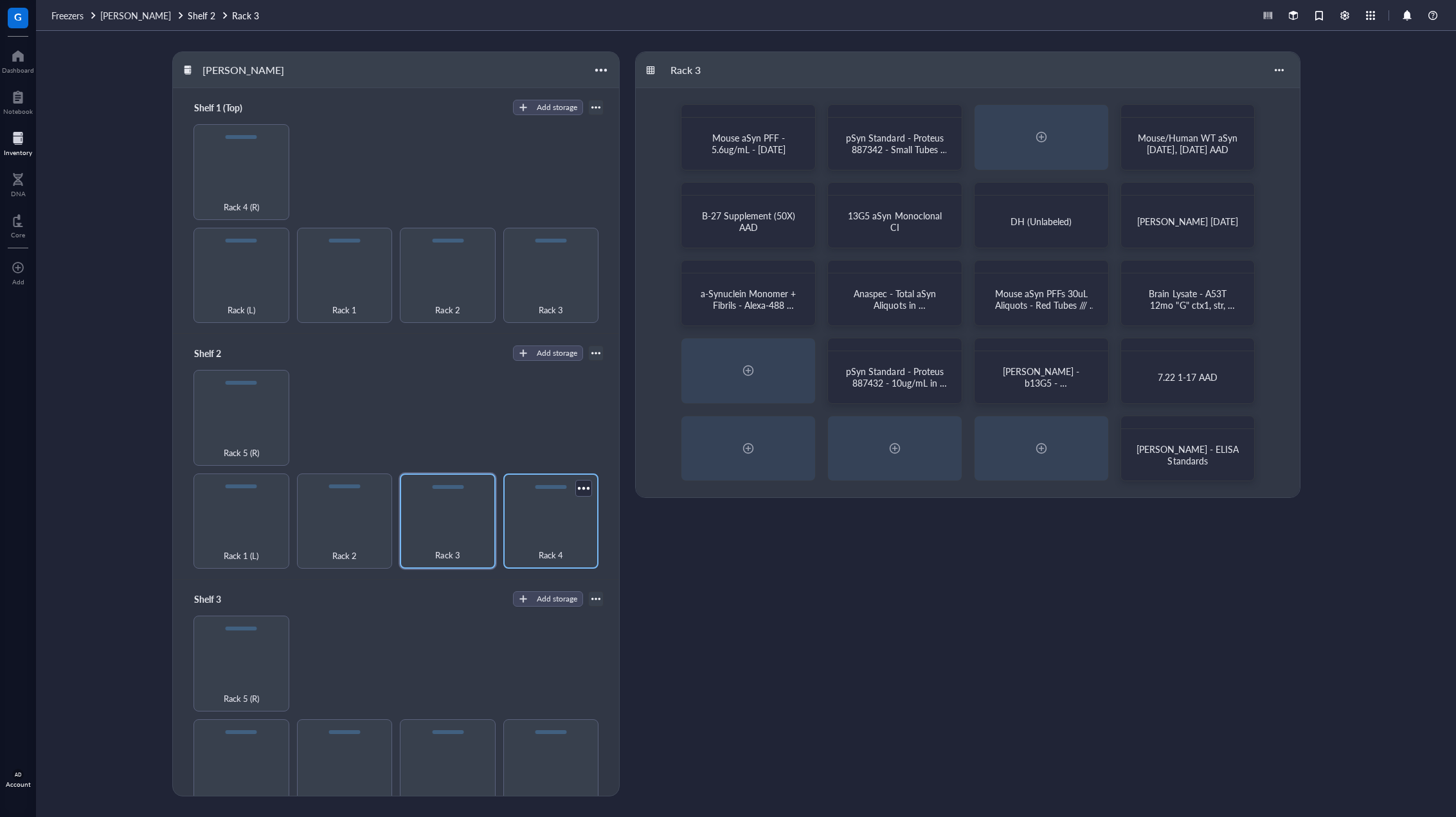
click at [528, 511] on div "Rack 4" at bounding box center [550, 520] width 95 height 95
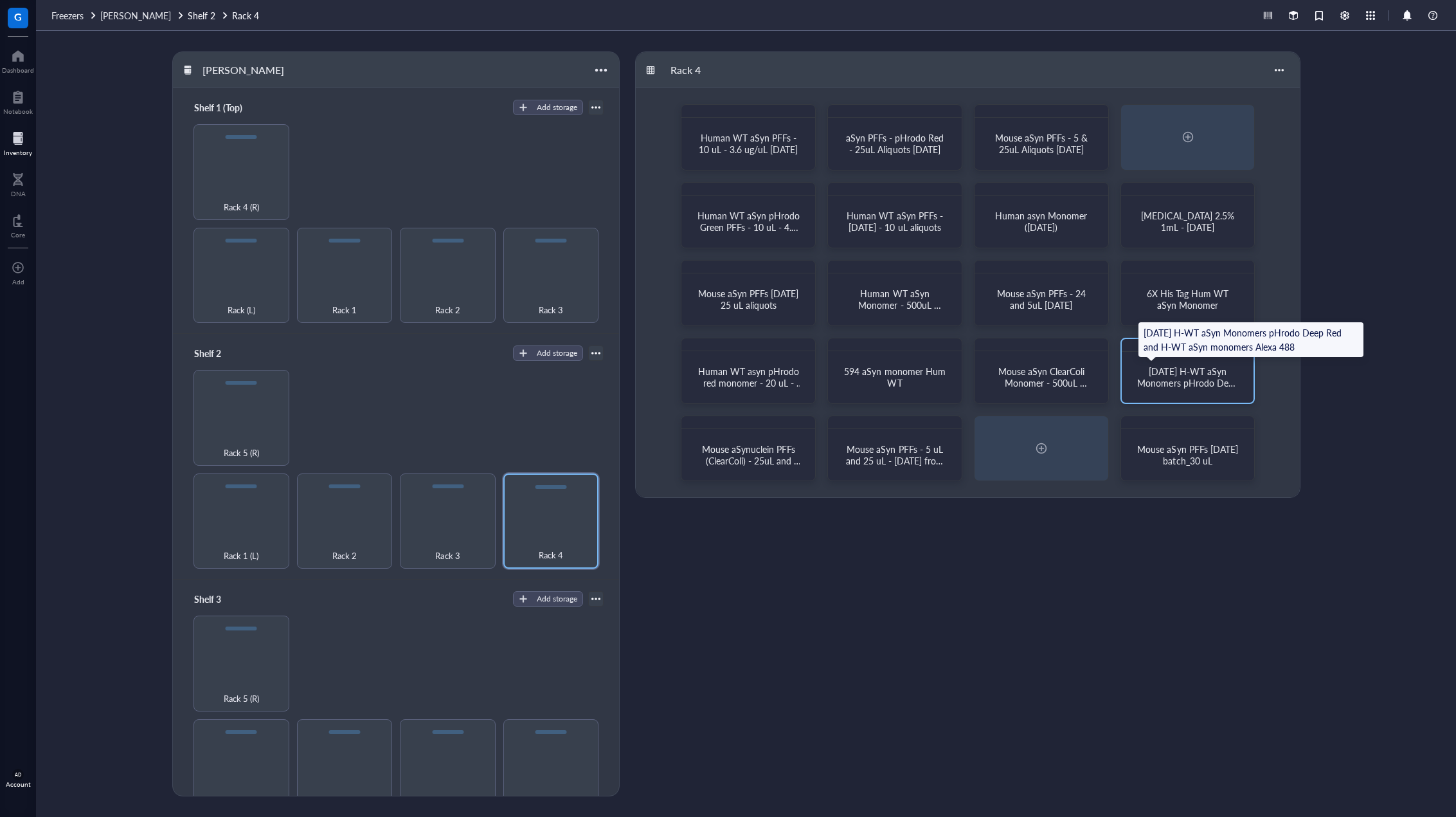
click at [821, 383] on span "[DATE] H-WT aSyn Monomers pHrodo Deep Red and H-WT aSyn monomers Alexa 488" at bounding box center [1188, 388] width 103 height 47
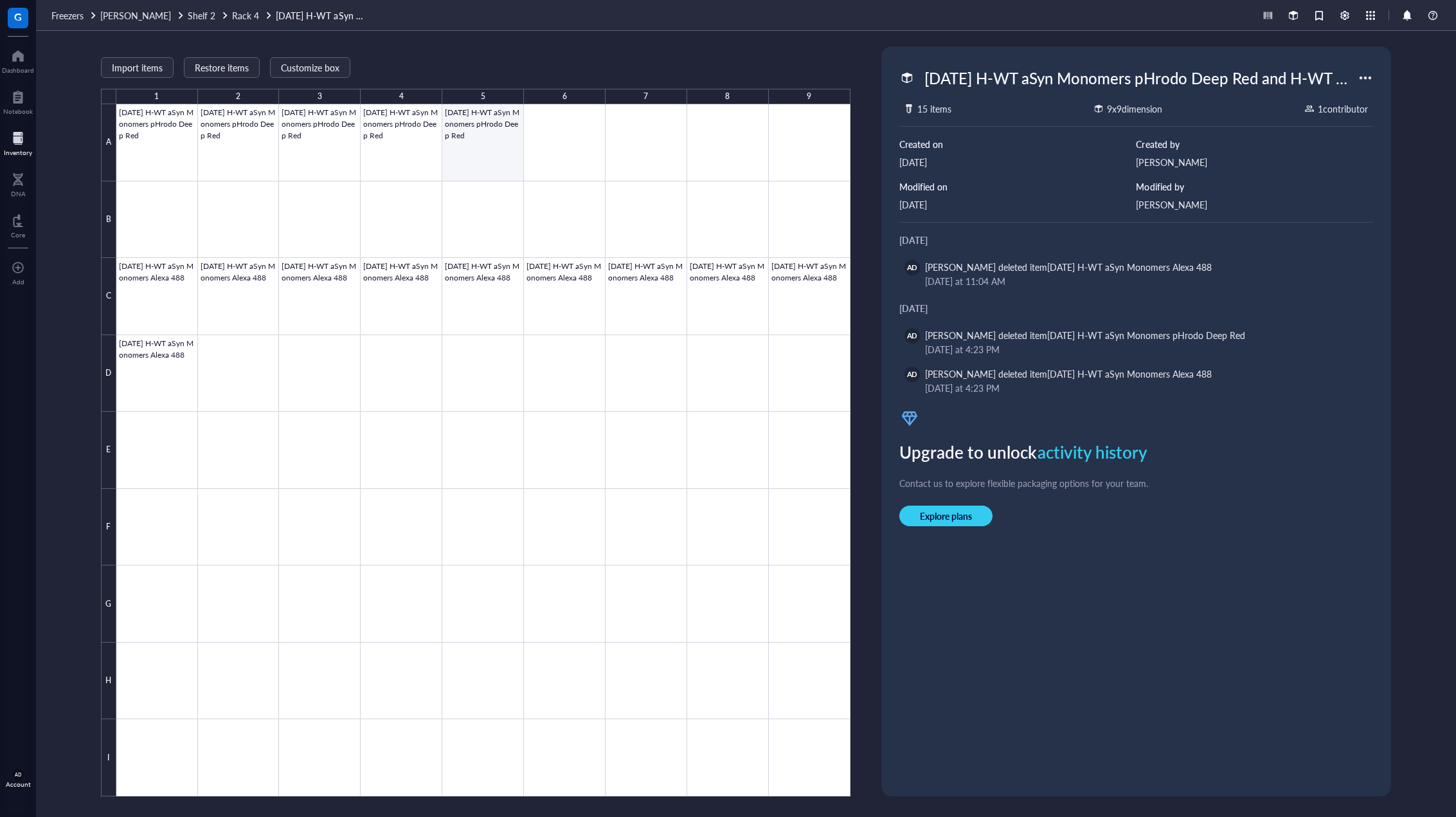
click at [486, 147] on div at bounding box center [483, 450] width 734 height 692
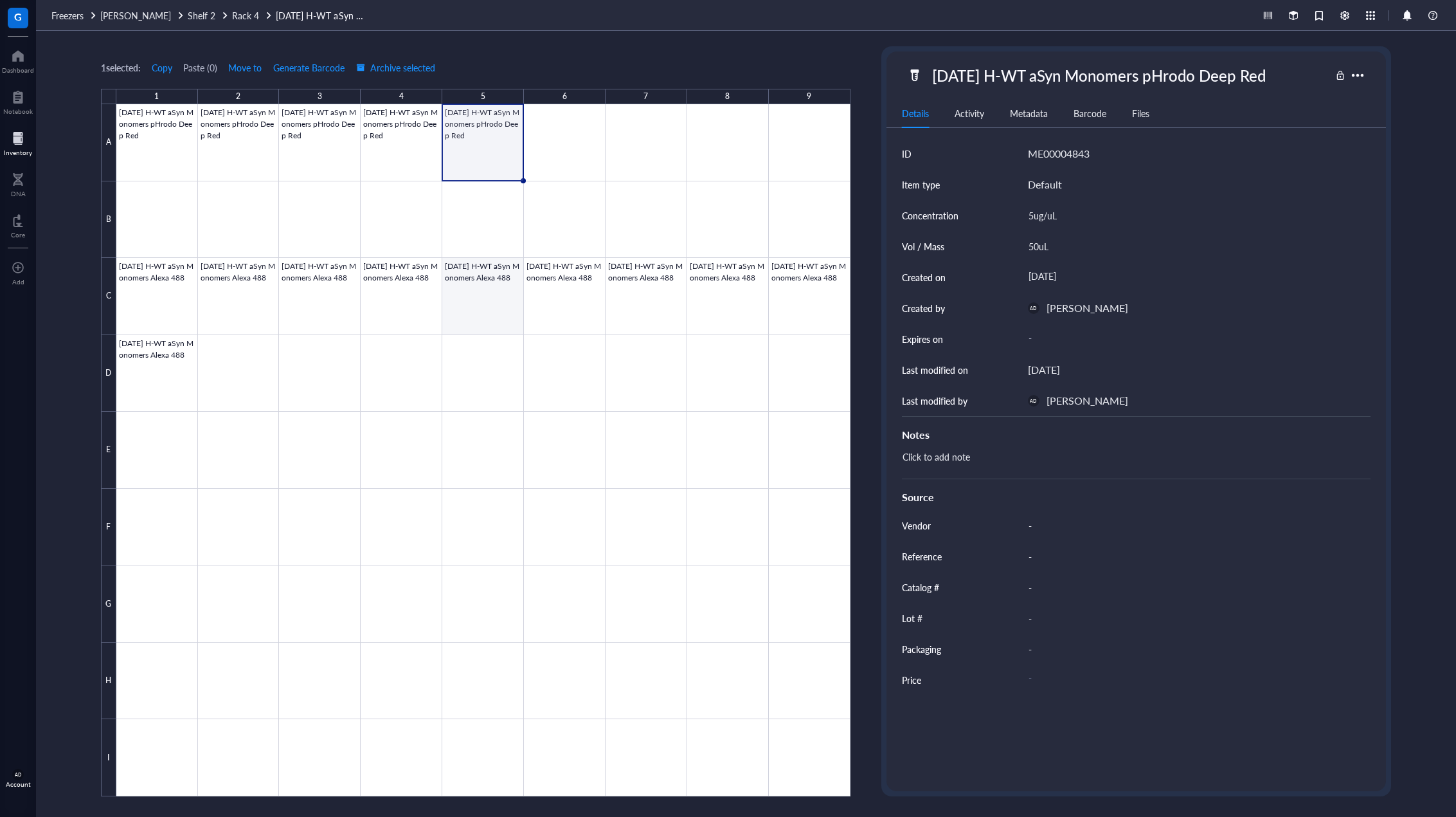
click at [475, 292] on div at bounding box center [483, 450] width 734 height 692
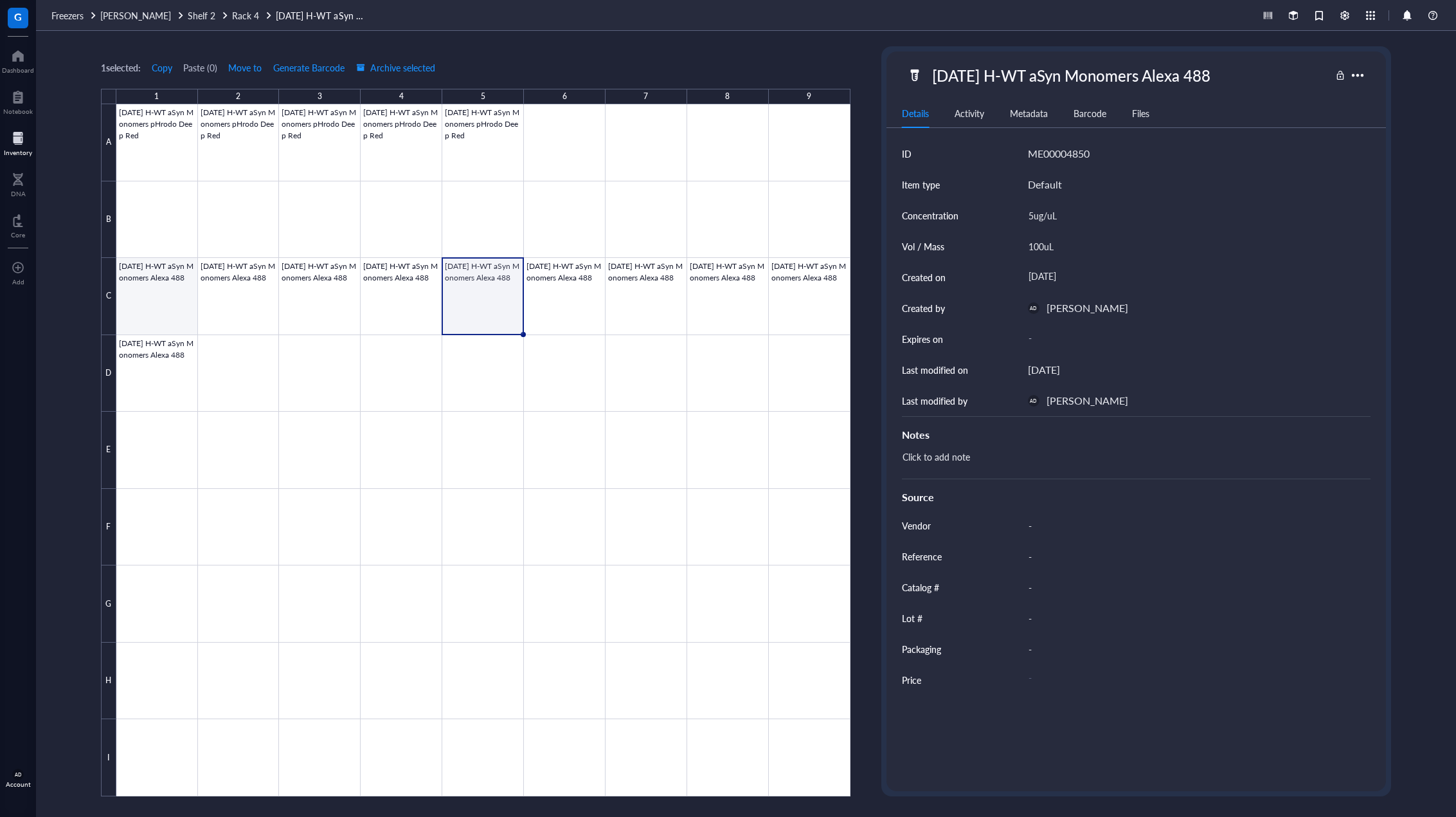
click at [178, 277] on div at bounding box center [483, 450] width 734 height 692
